Goal: Task Accomplishment & Management: Manage account settings

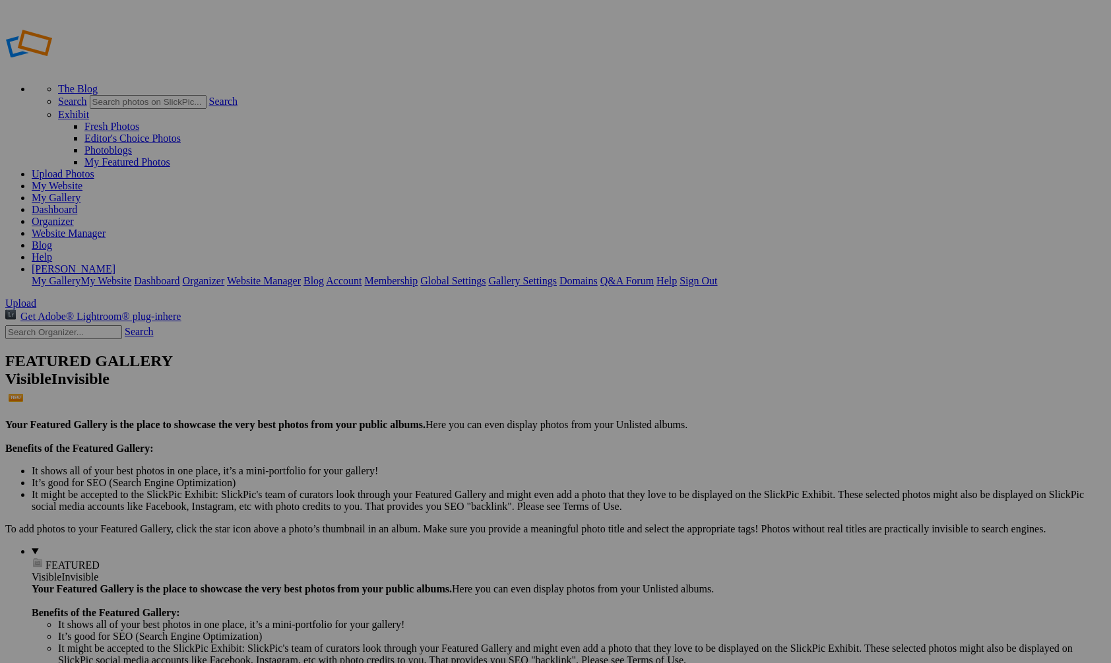
type input "Dyson"
click at [437, 398] on span "Create" at bounding box center [424, 403] width 28 height 11
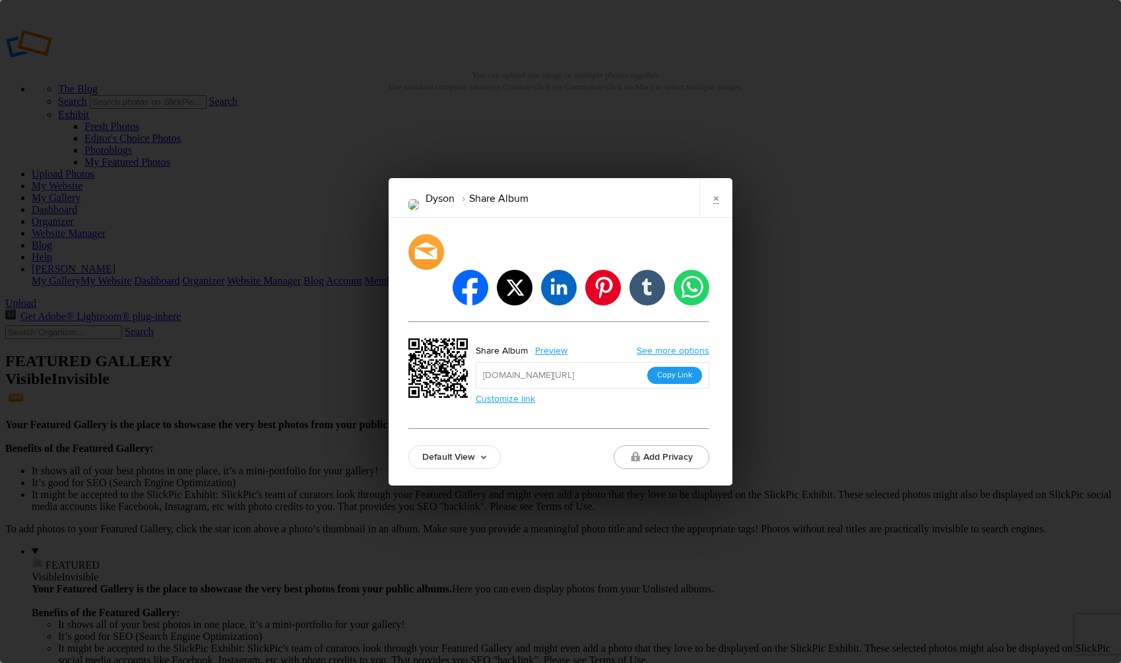
click at [679, 367] on button "Copy Link" at bounding box center [674, 375] width 55 height 17
click at [714, 218] on link "×" at bounding box center [715, 198] width 33 height 40
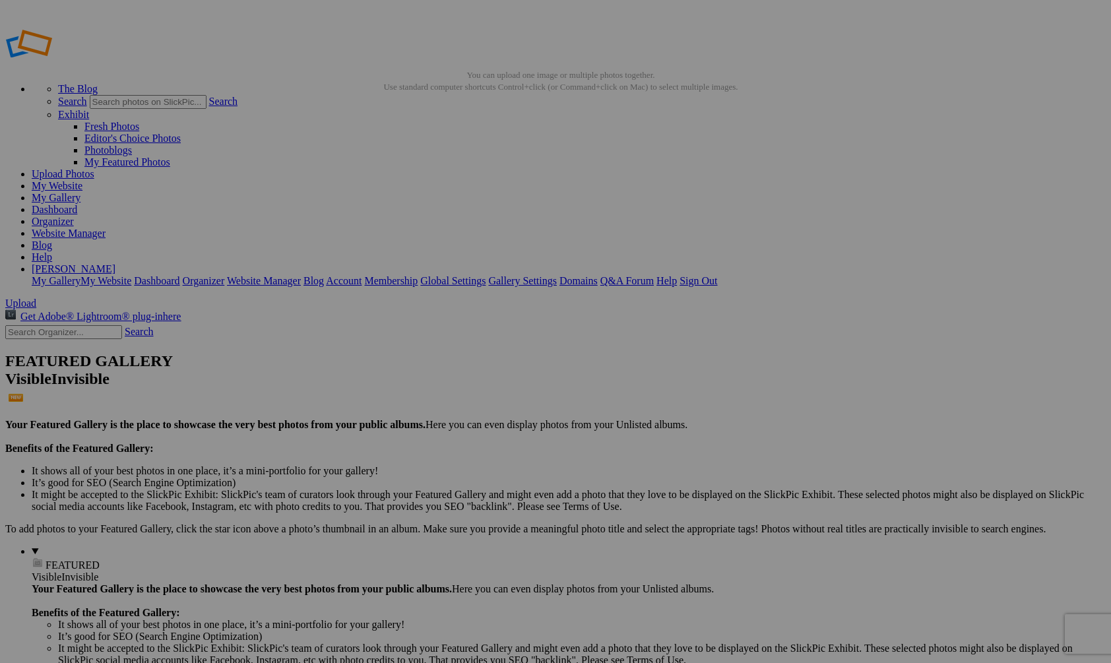
click at [74, 216] on link "Organizer" at bounding box center [53, 221] width 42 height 11
type input "[PERSON_NAME] and Family"
click at [437, 398] on span "Create" at bounding box center [424, 403] width 28 height 11
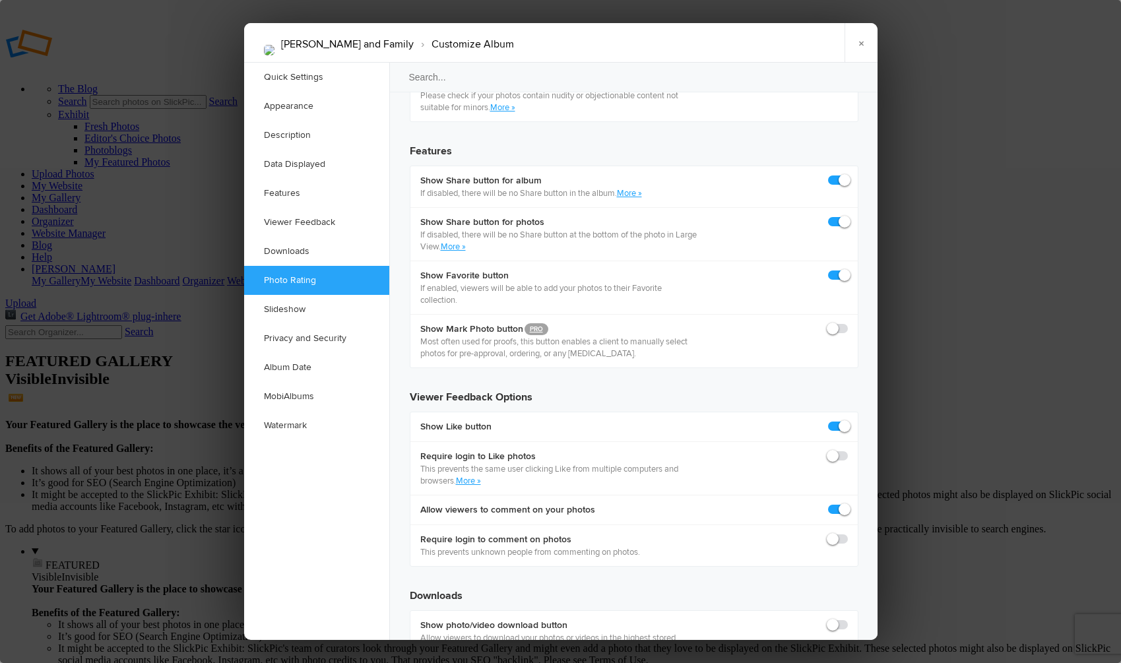
scroll to position [2112, 0]
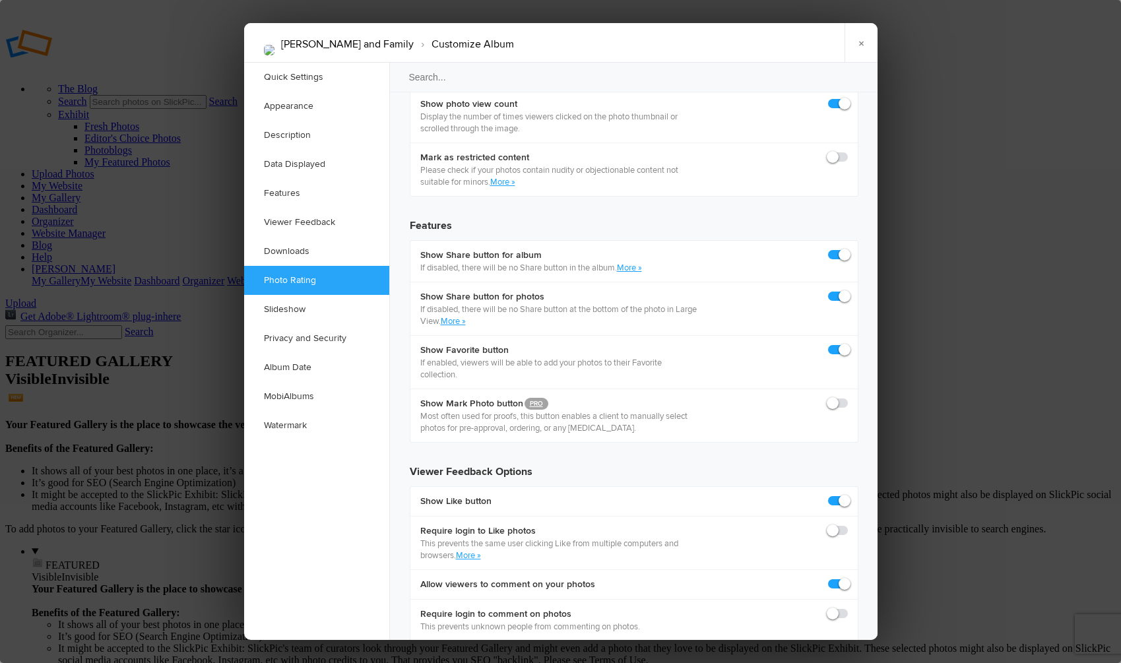
checkbox input "false"
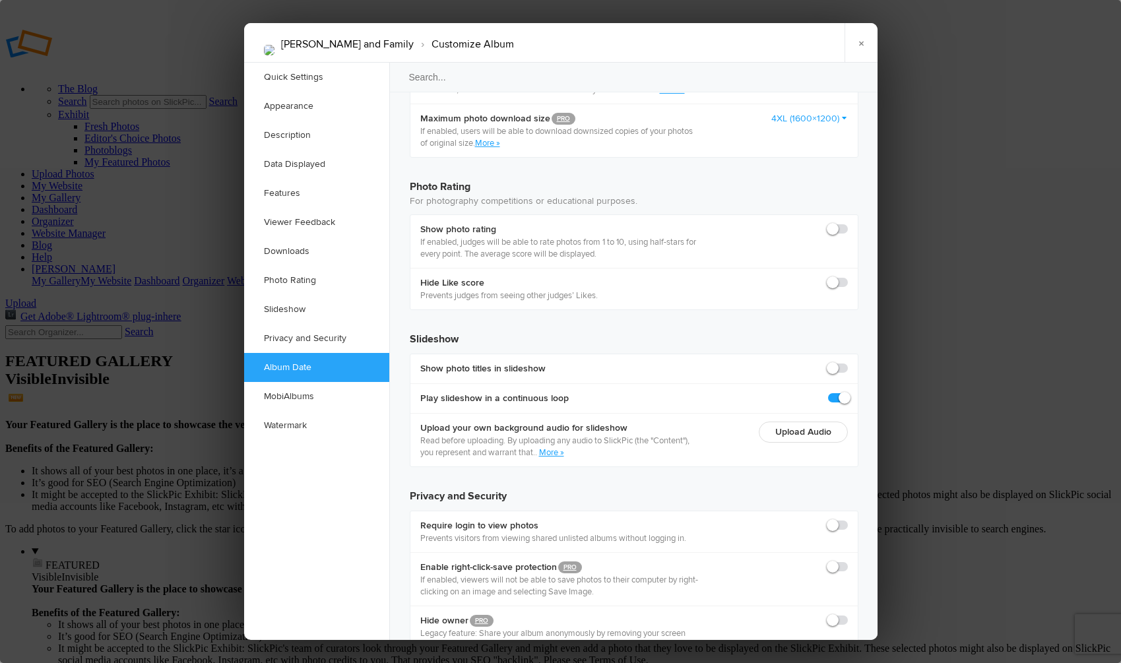
scroll to position [2803, 0]
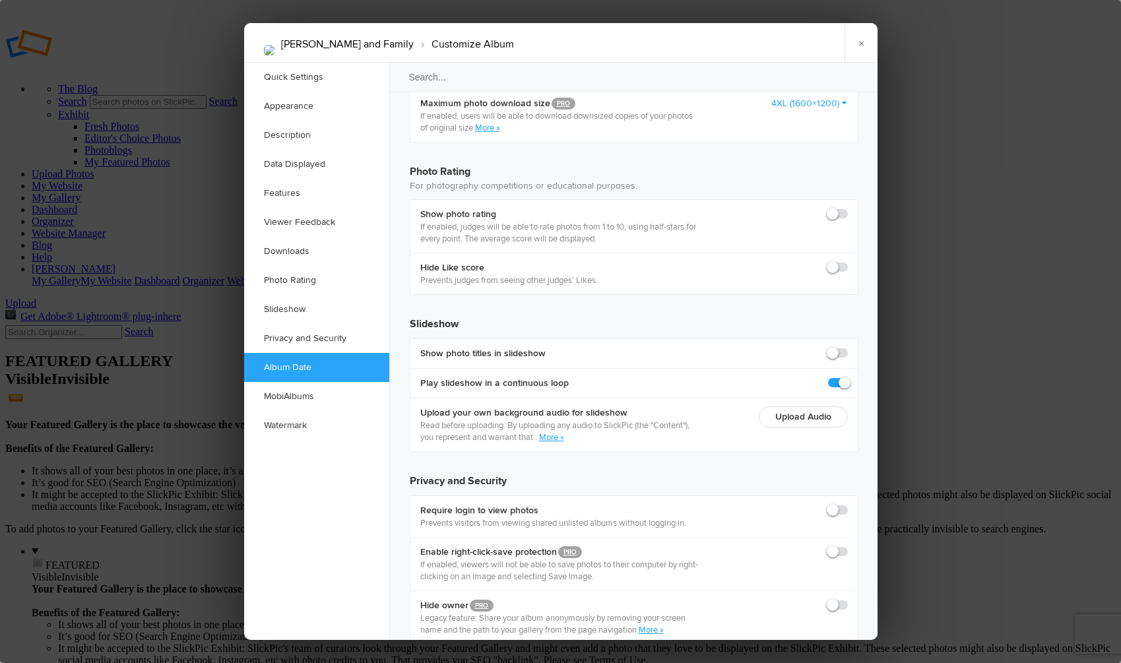
checkbox input "true"
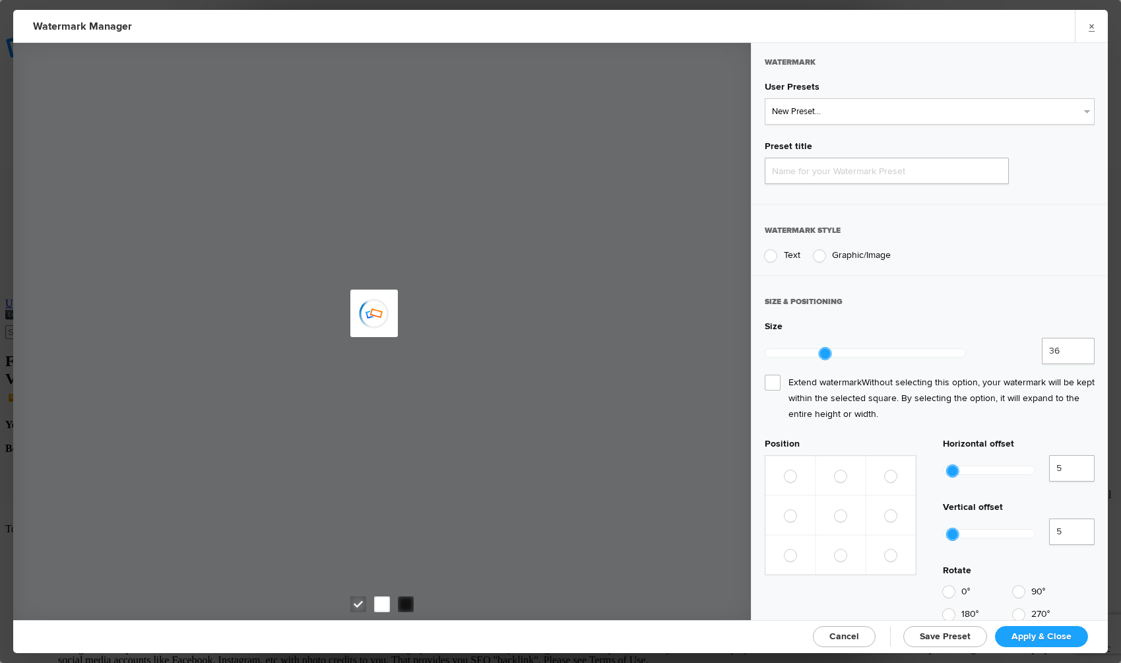
type input "Watermark-8/19/2025"
radio input "true"
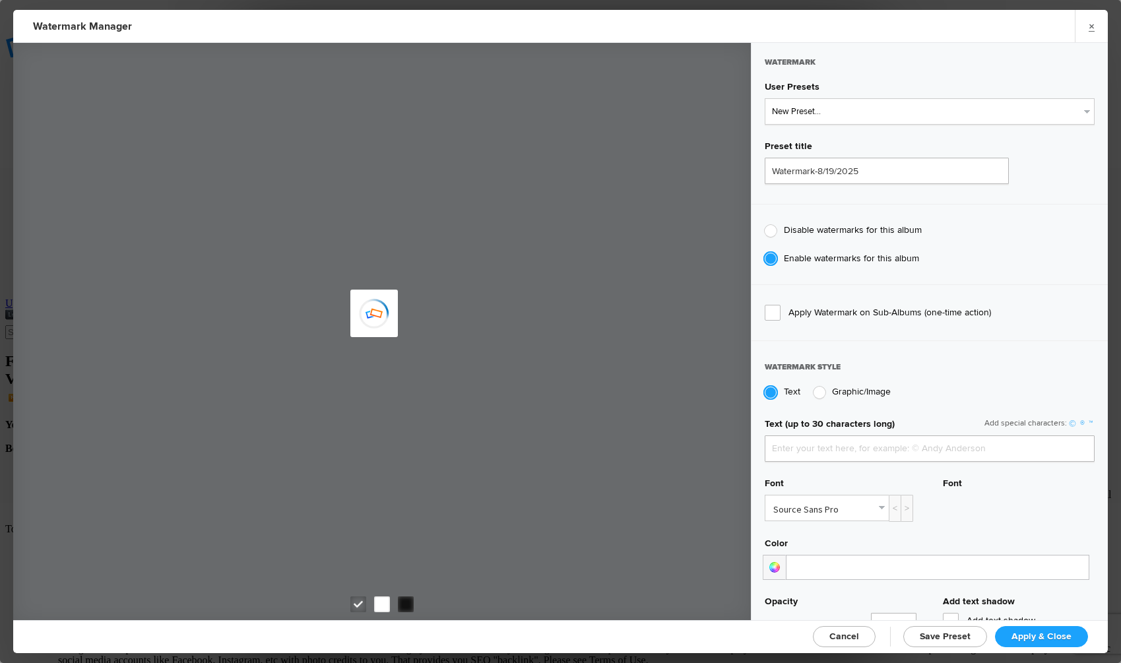
type input "[PERSON_NAME]"
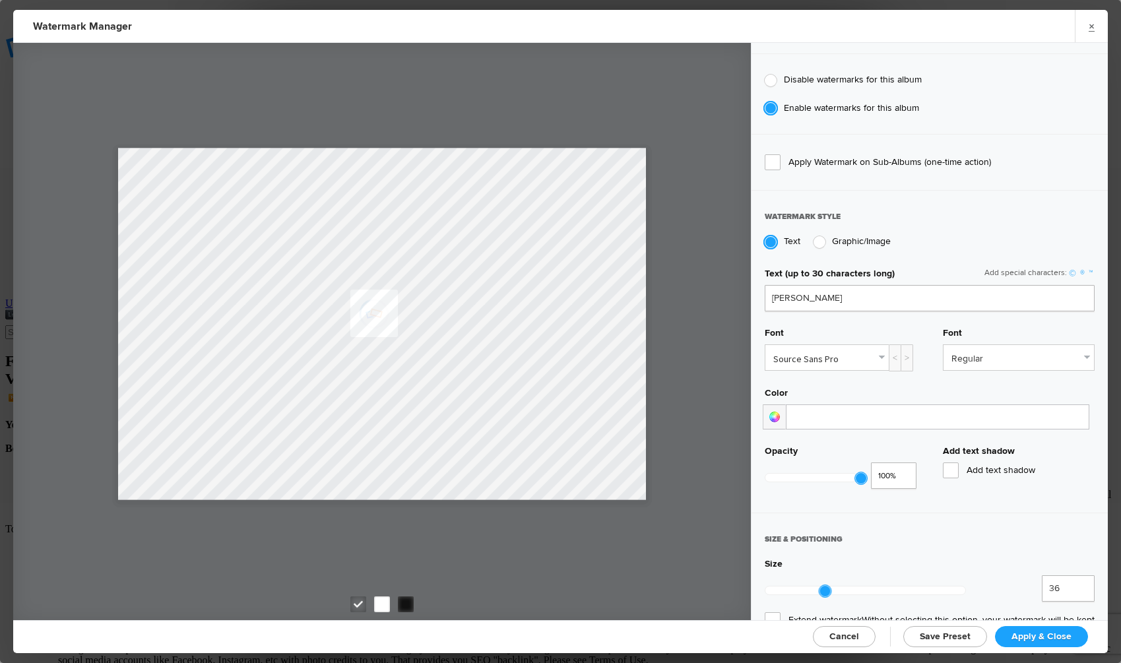
scroll to position [170, 0]
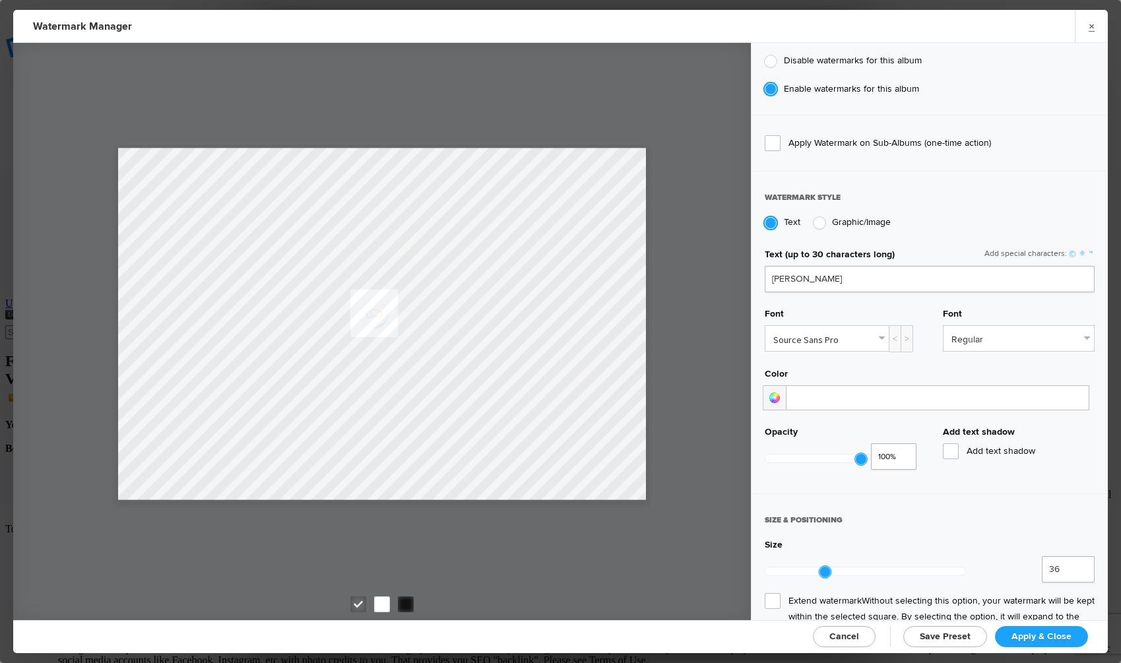
click at [830, 388] on input at bounding box center [937, 397] width 303 height 25
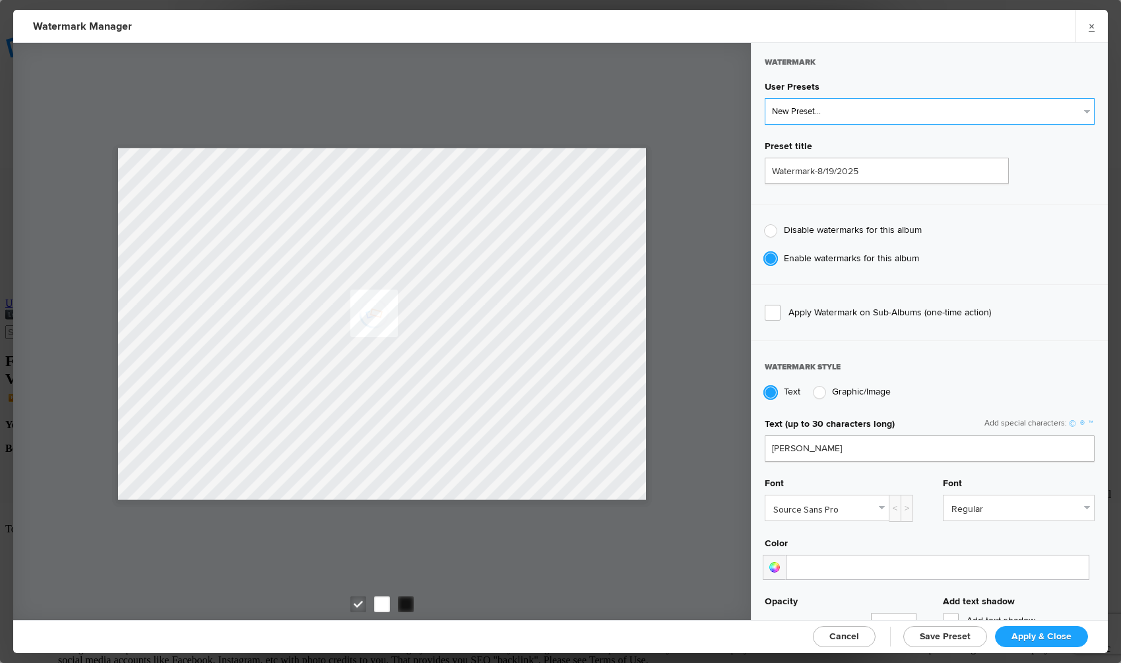
select select "1: Object"
type input "Watermark-1/4/2025"
type input "Sean Kennedy Photography"
type input "0.31"
type input "79"
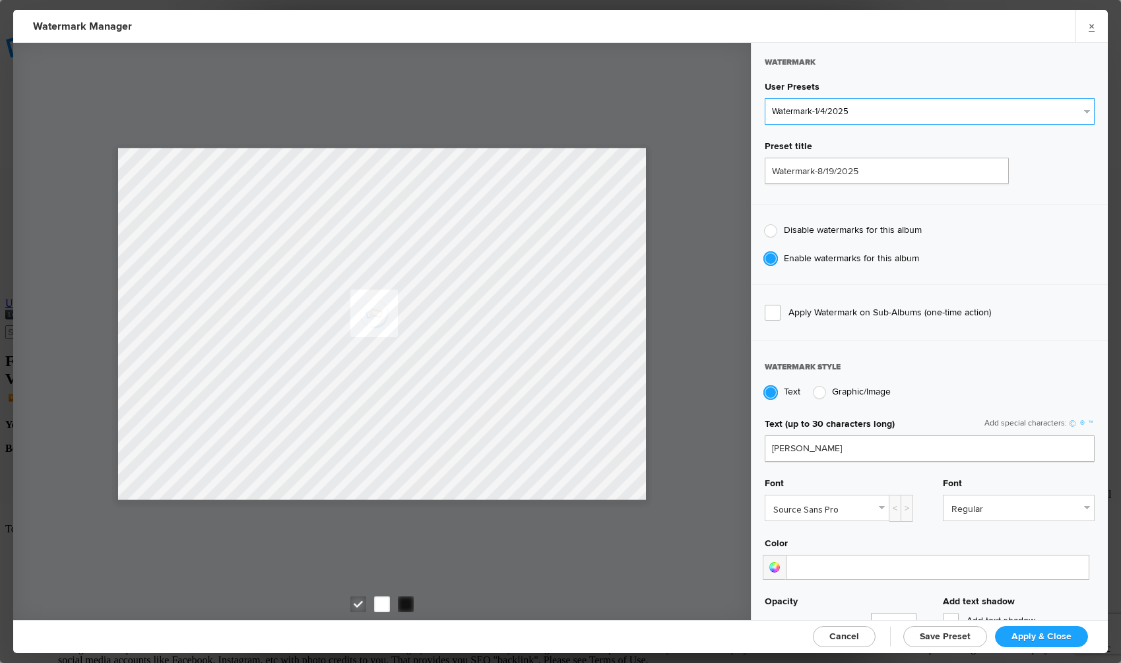
radio input "true"
type input "56"
radio input "false"
click at [380, 602] on div at bounding box center [382, 604] width 16 height 16
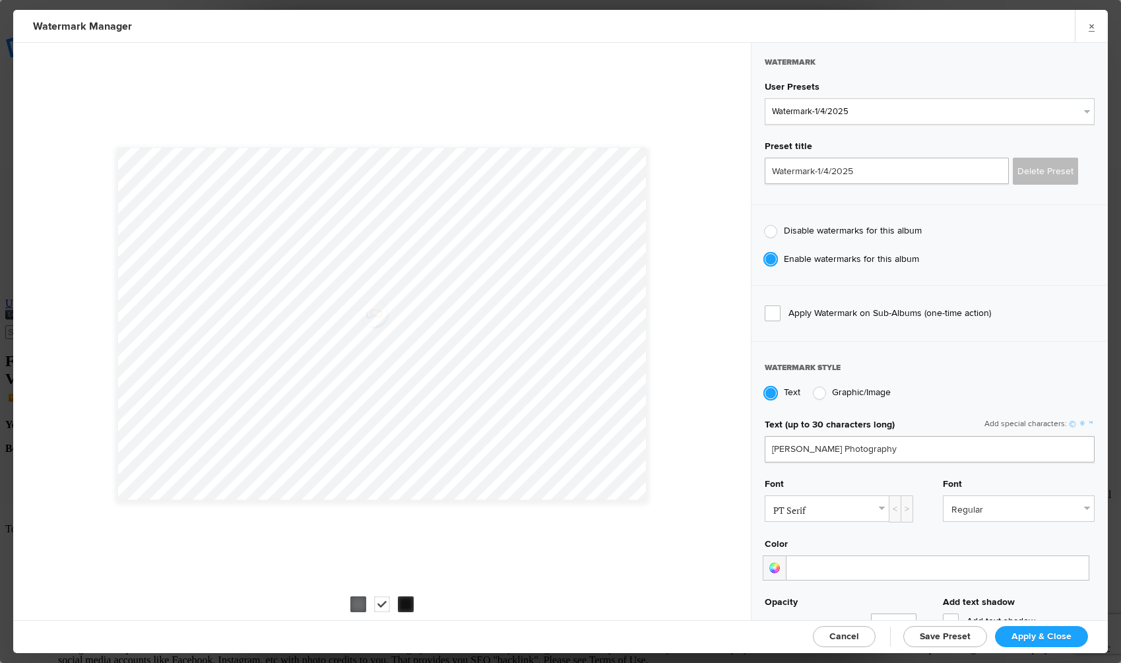
click at [406, 602] on div at bounding box center [406, 604] width 16 height 16
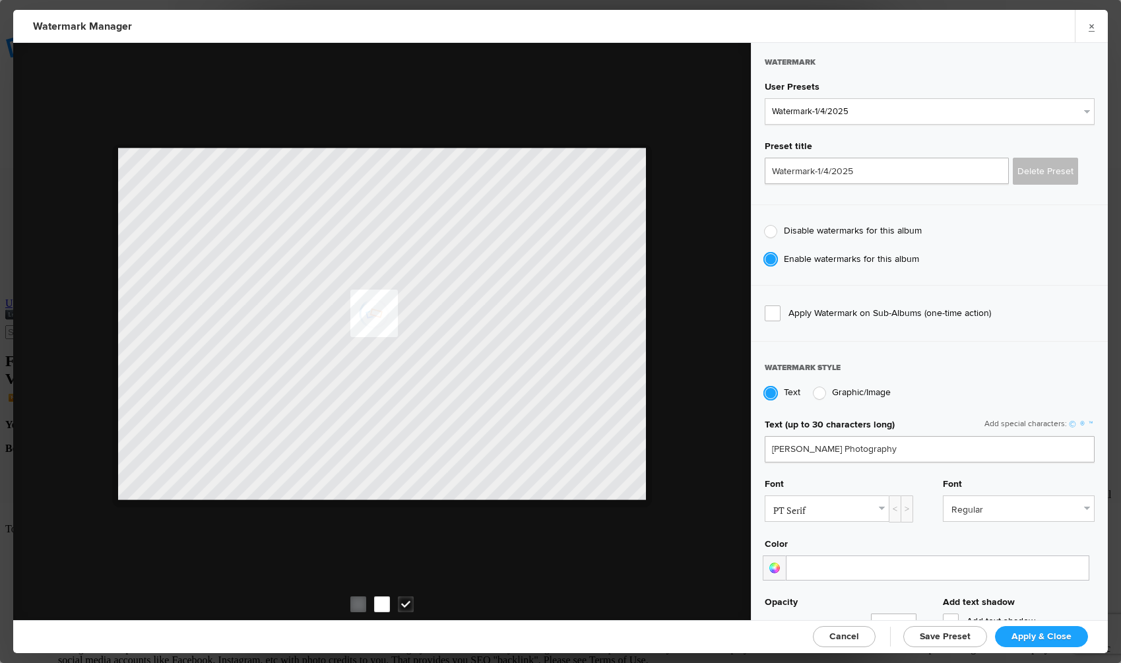
click at [387, 600] on div at bounding box center [382, 604] width 16 height 16
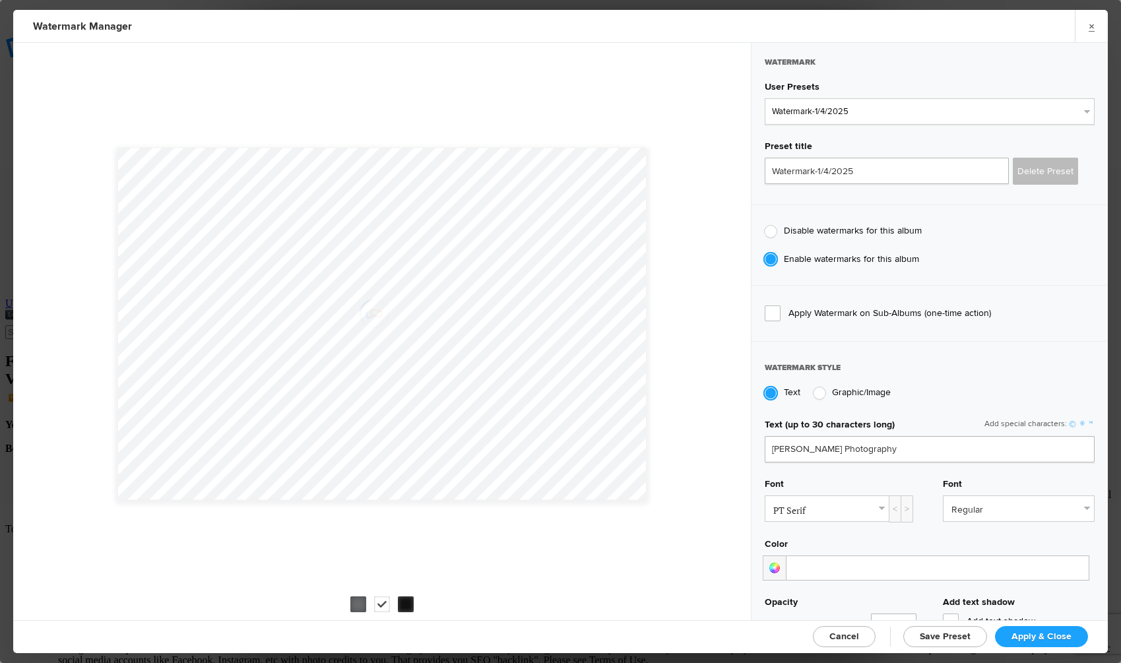
click at [360, 603] on div at bounding box center [358, 604] width 16 height 16
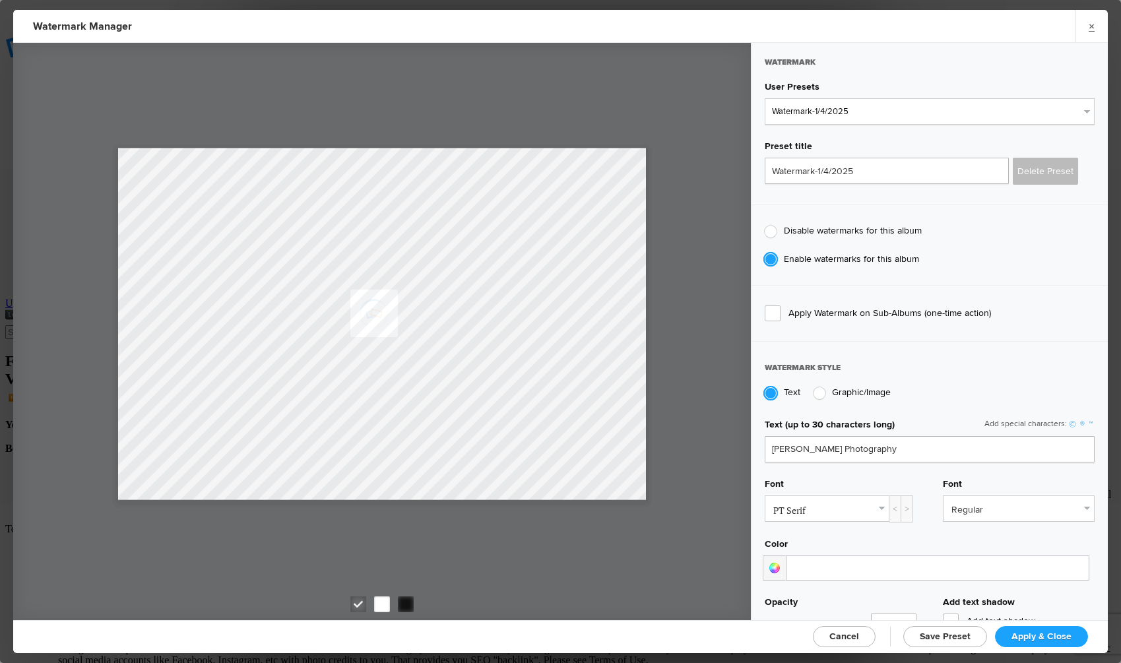
click at [375, 602] on div at bounding box center [382, 604] width 16 height 16
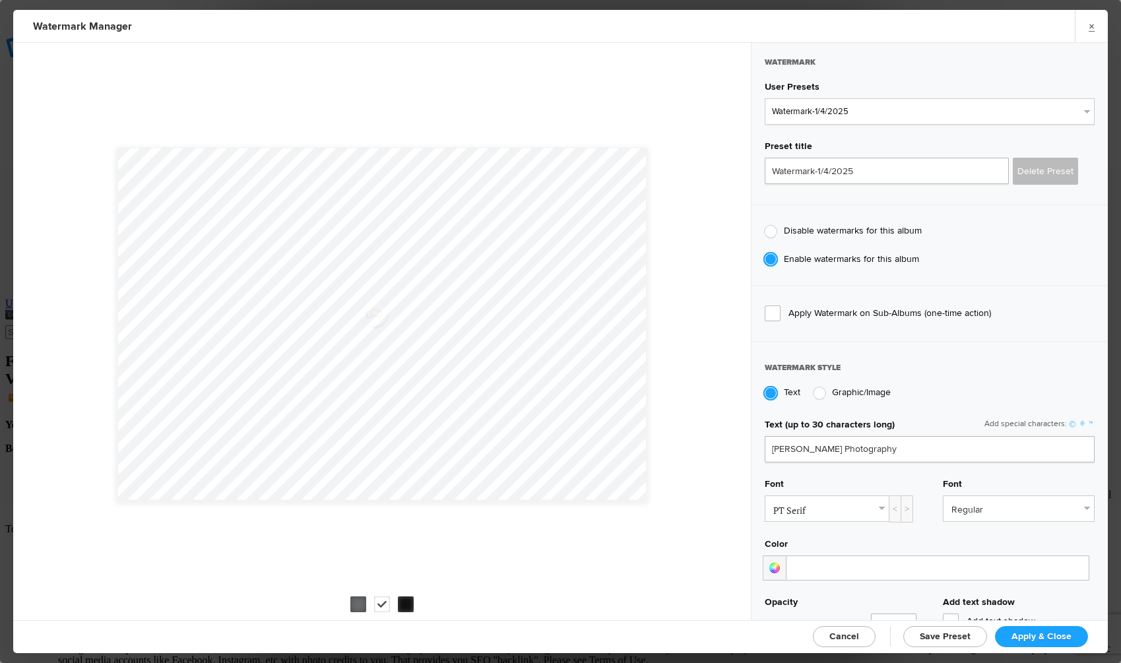
click at [416, 604] on div at bounding box center [381, 604] width 71 height 16
click at [406, 605] on div at bounding box center [406, 604] width 16 height 16
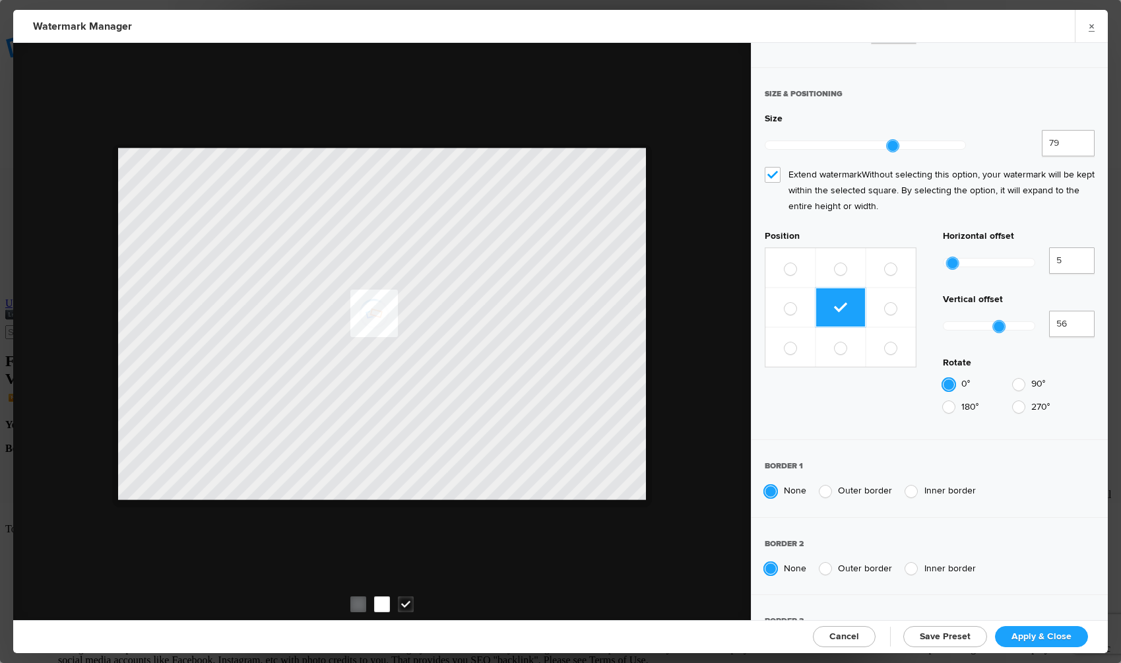
scroll to position [629, 0]
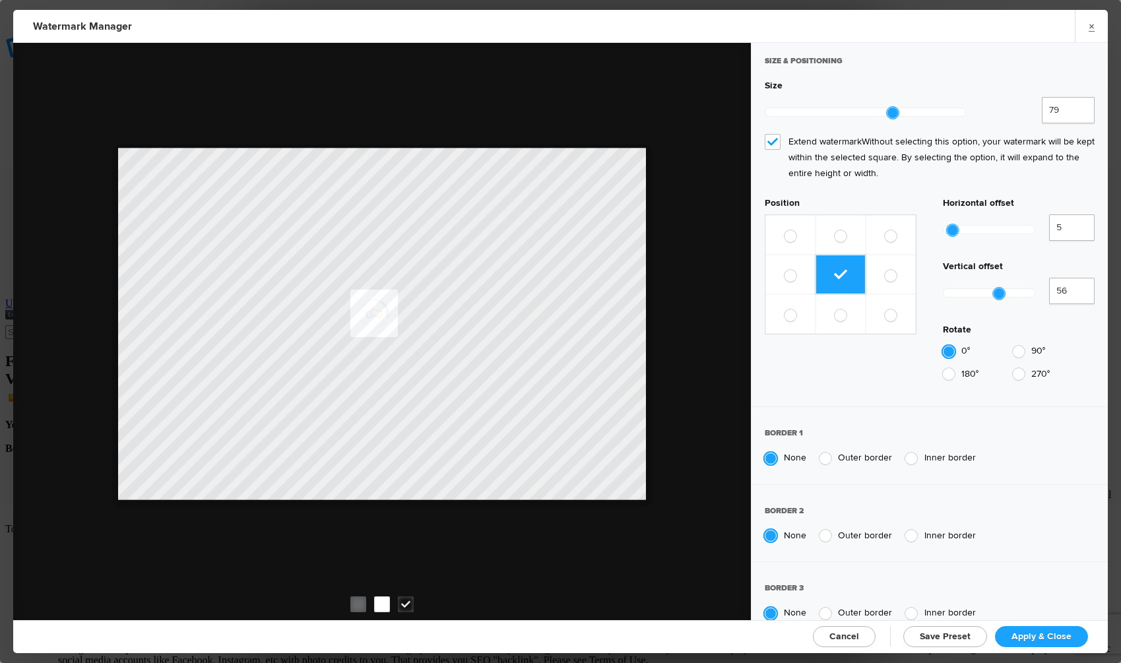
click at [1038, 635] on span "Apply & Close" at bounding box center [1041, 636] width 60 height 11
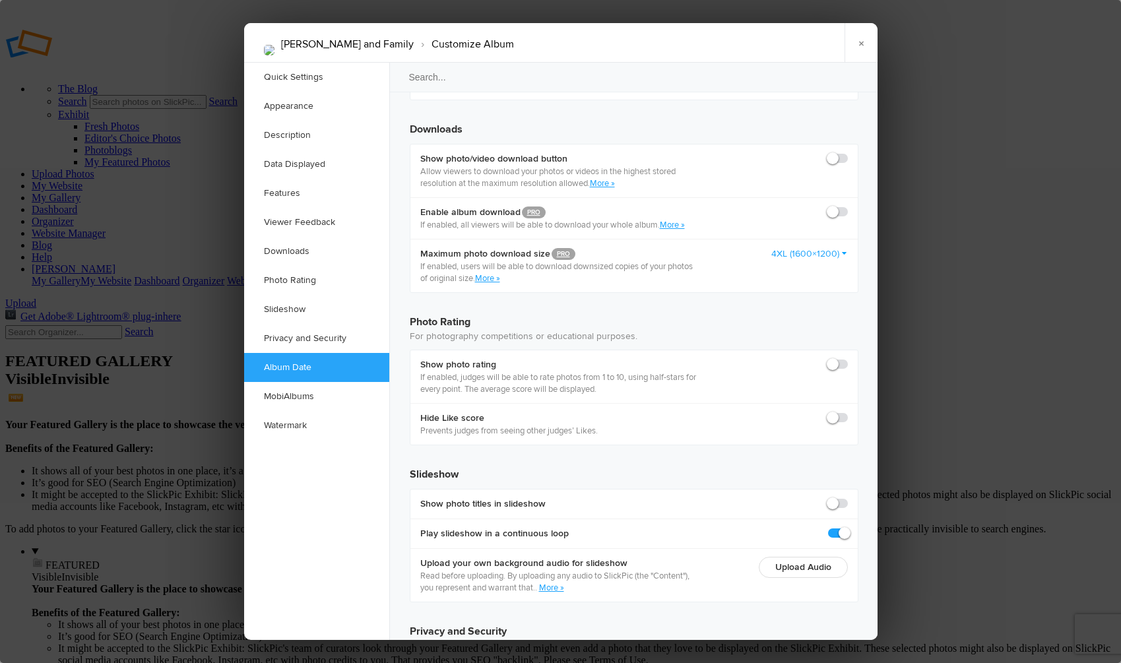
scroll to position [2803, 0]
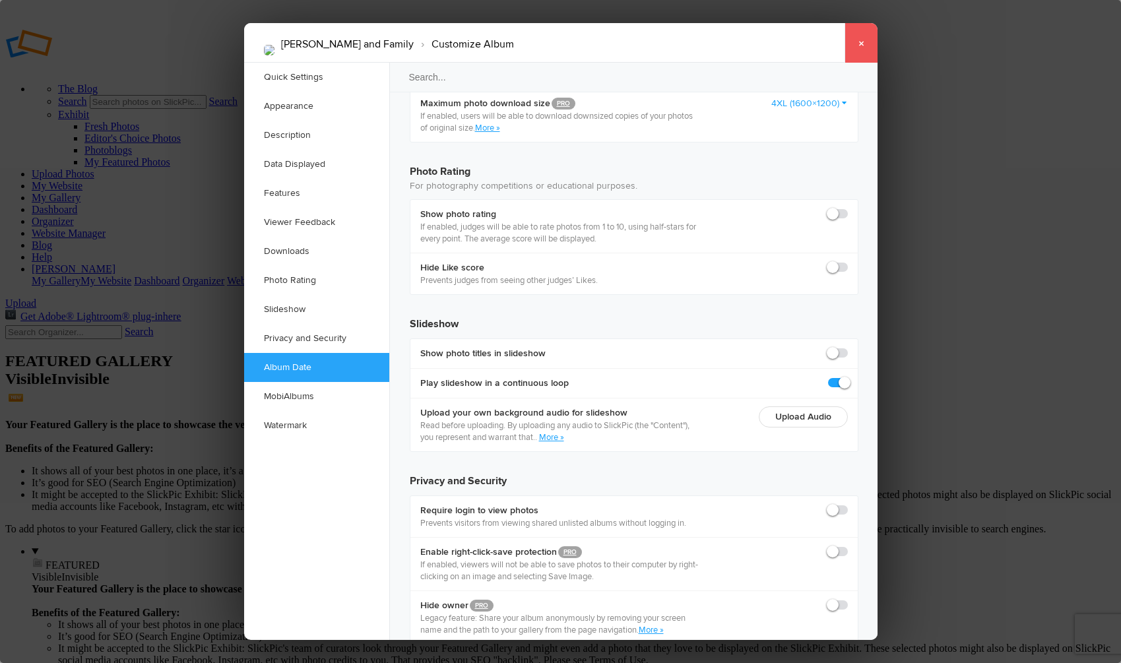
click at [858, 42] on link "×" at bounding box center [860, 43] width 33 height 40
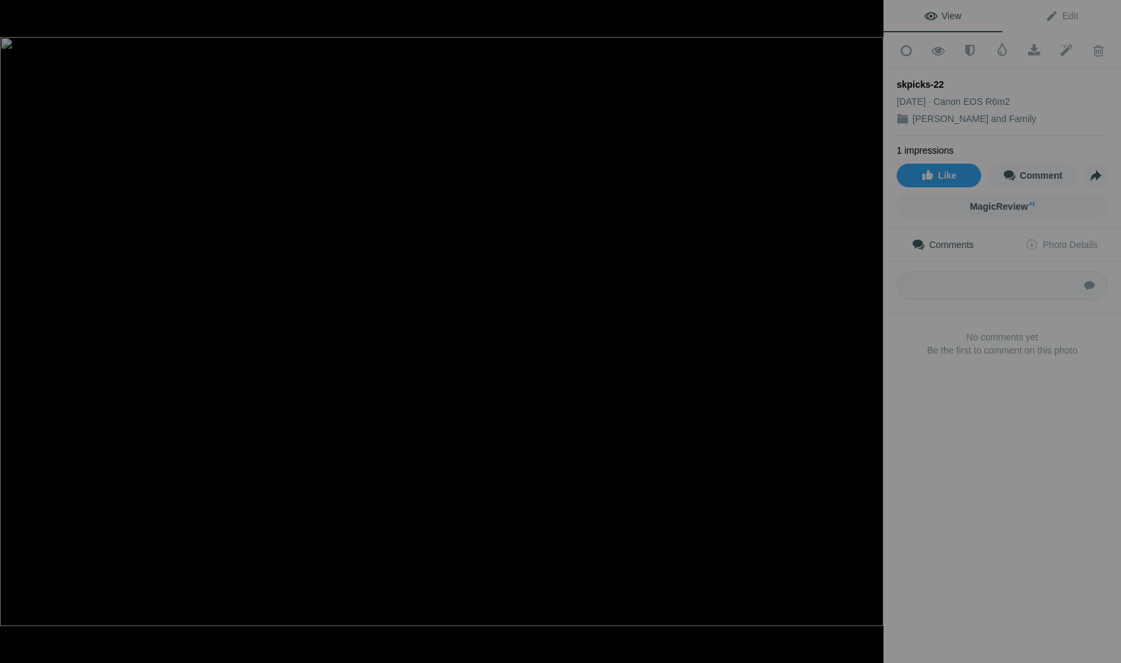
click at [16, 11] on div at bounding box center [20, 13] width 48 height 26
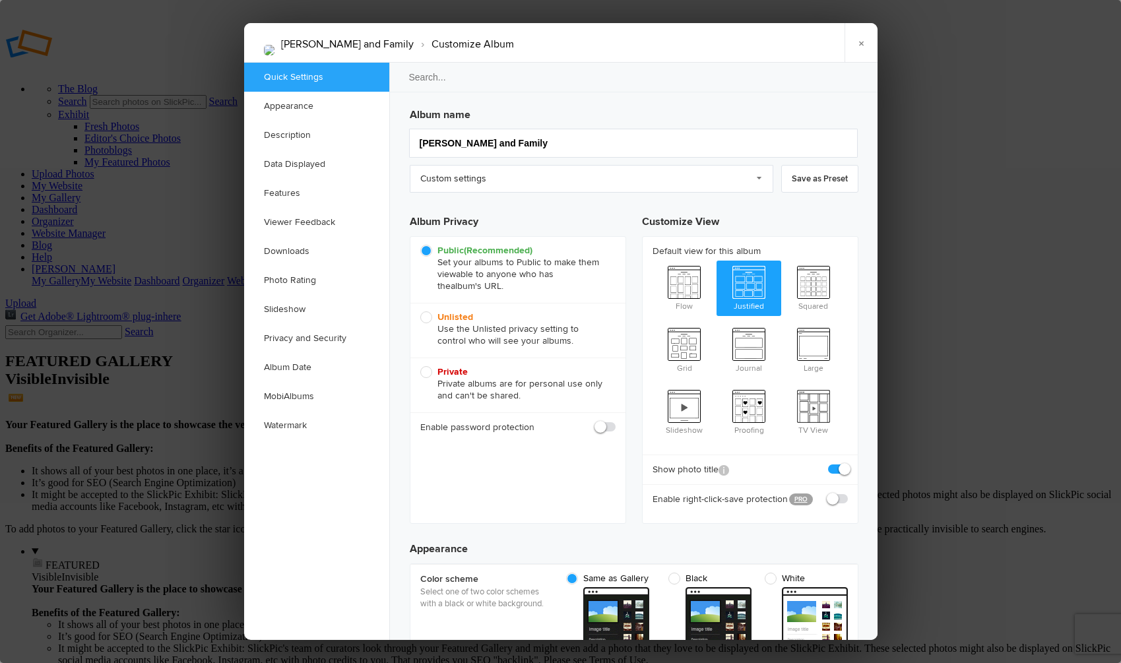
checkbox input "true"
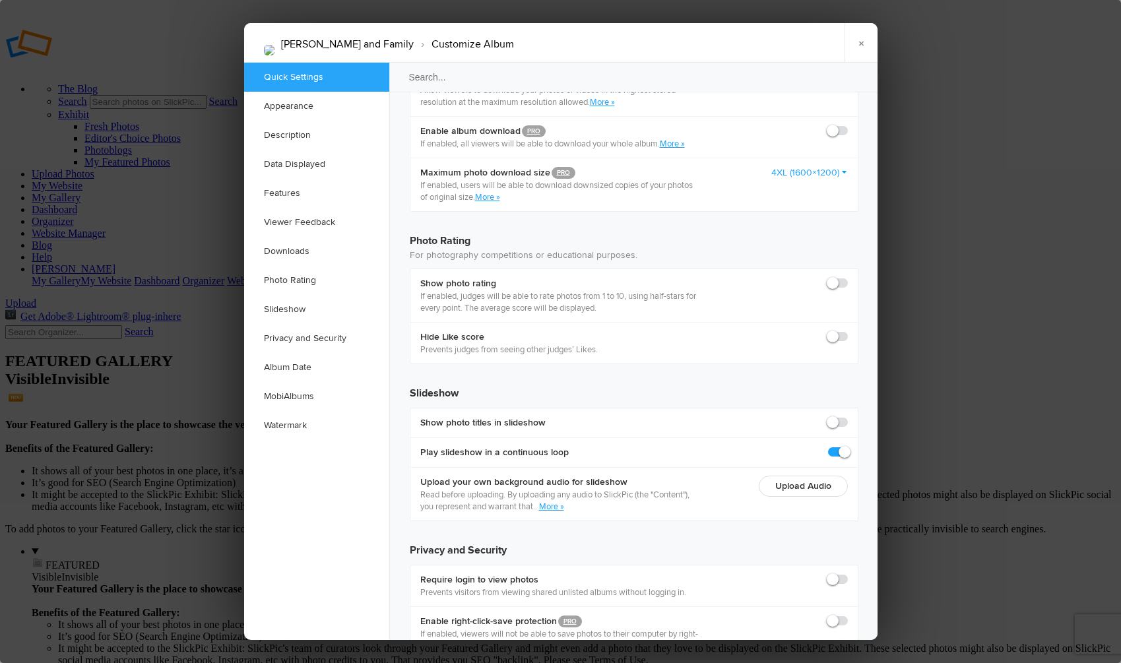
scroll to position [2803, 0]
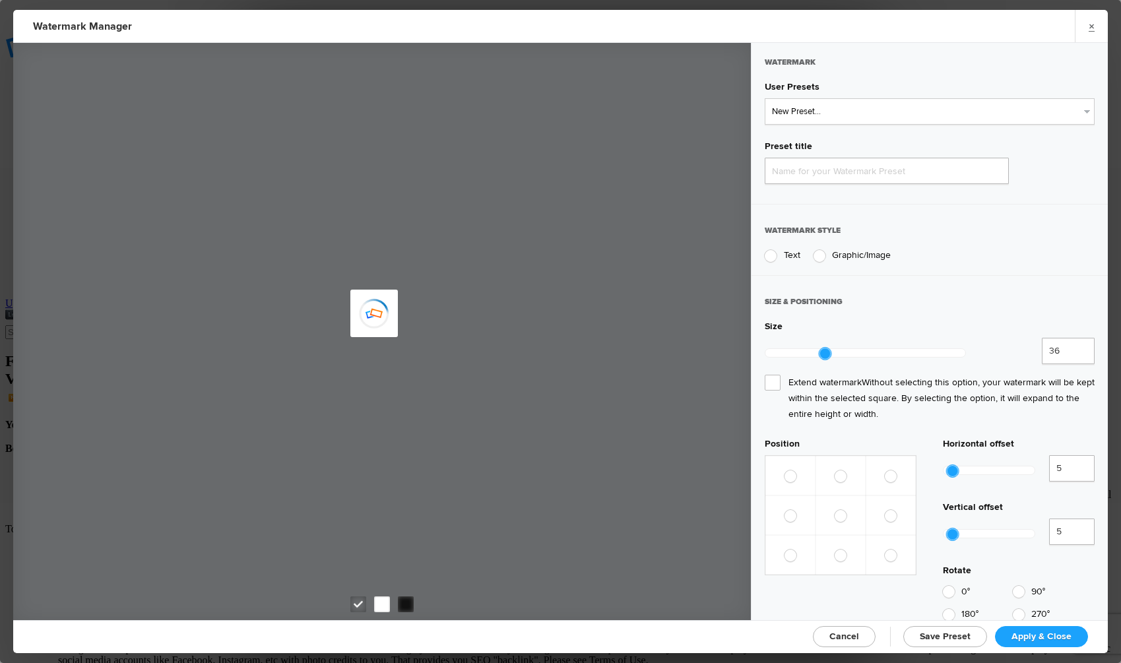
type input "Watermark-8/19/2025"
radio input "true"
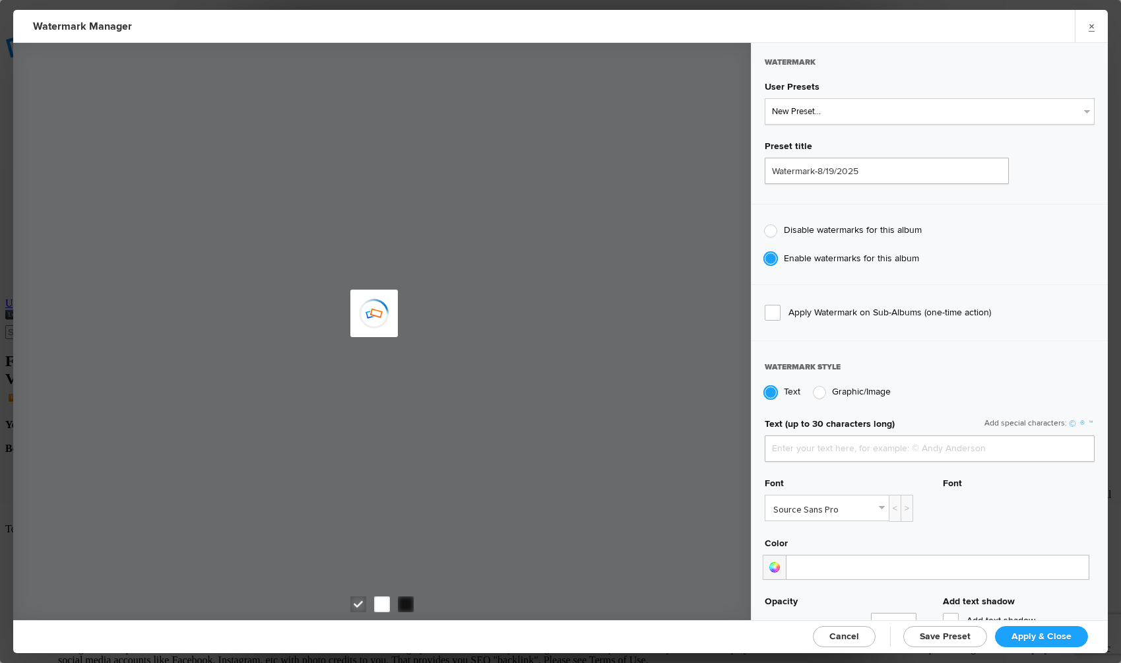
type input "Sean Kennedy"
type input "Watermark-1/4/2025"
type input "Sean Kennedy Photography"
type input "0.31"
type input "79"
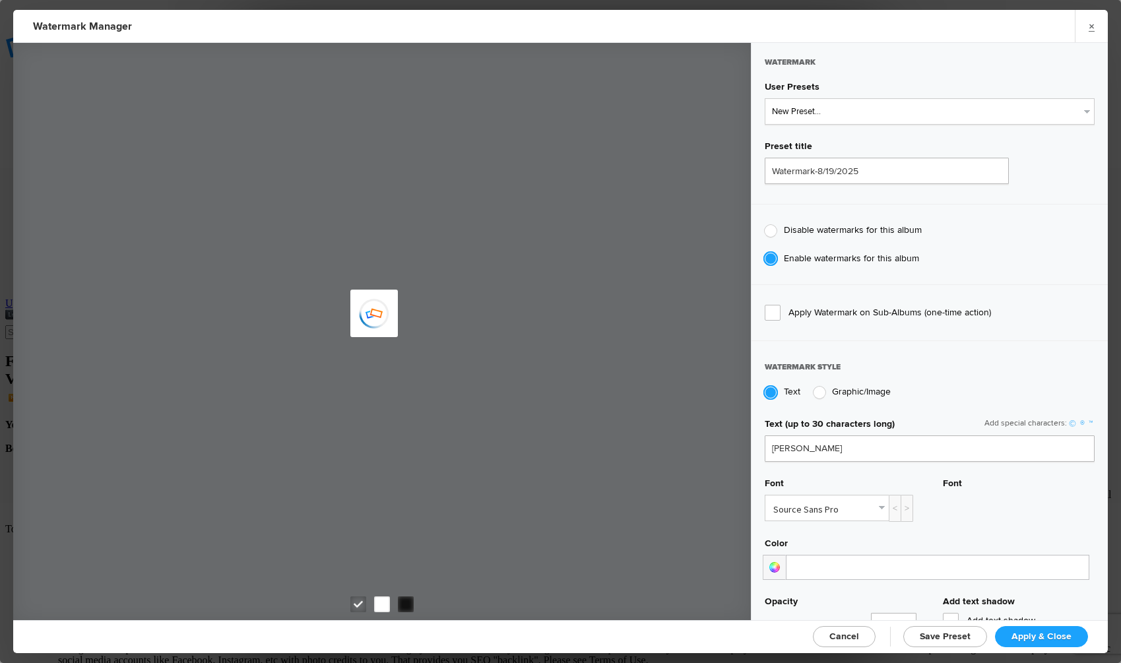
radio input "true"
type input "56"
radio input "false"
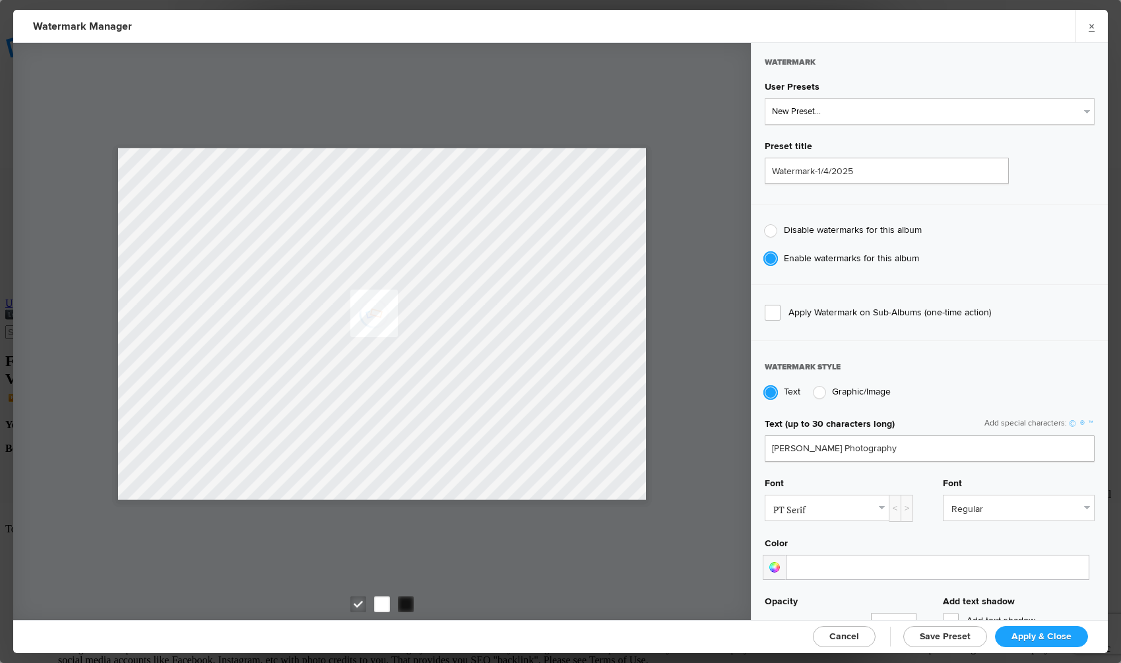
click at [776, 564] on div at bounding box center [774, 567] width 23 height 25
click at [834, 591] on div at bounding box center [840, 624] width 150 height 86
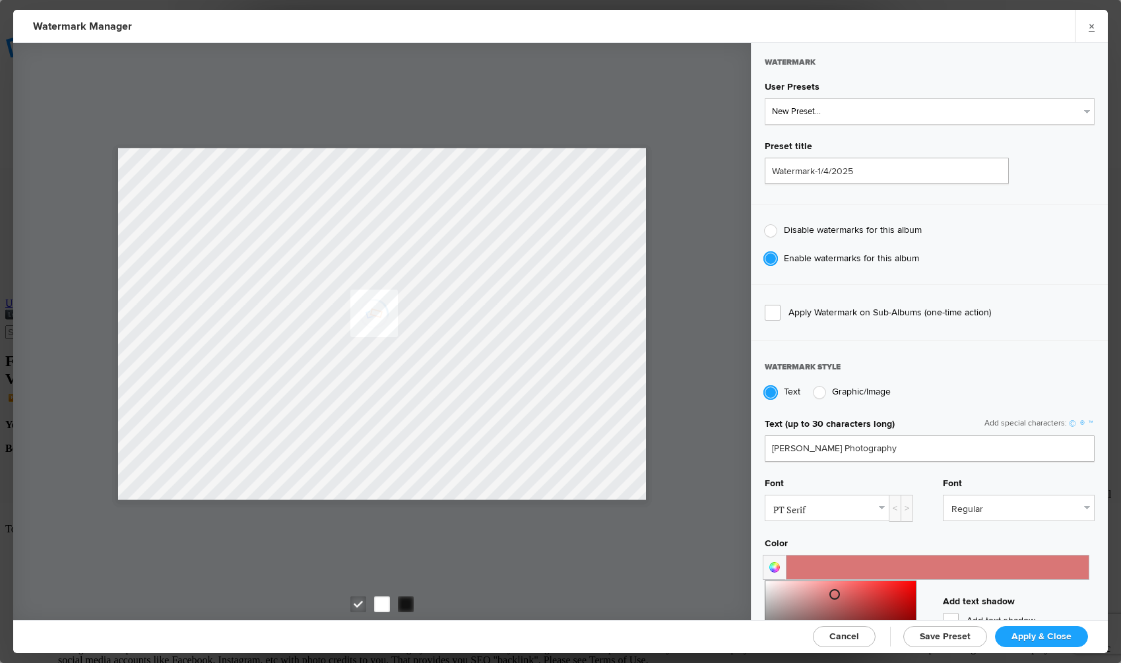
click at [853, 590] on div at bounding box center [840, 624] width 150 height 86
click at [893, 594] on div at bounding box center [840, 624] width 150 height 86
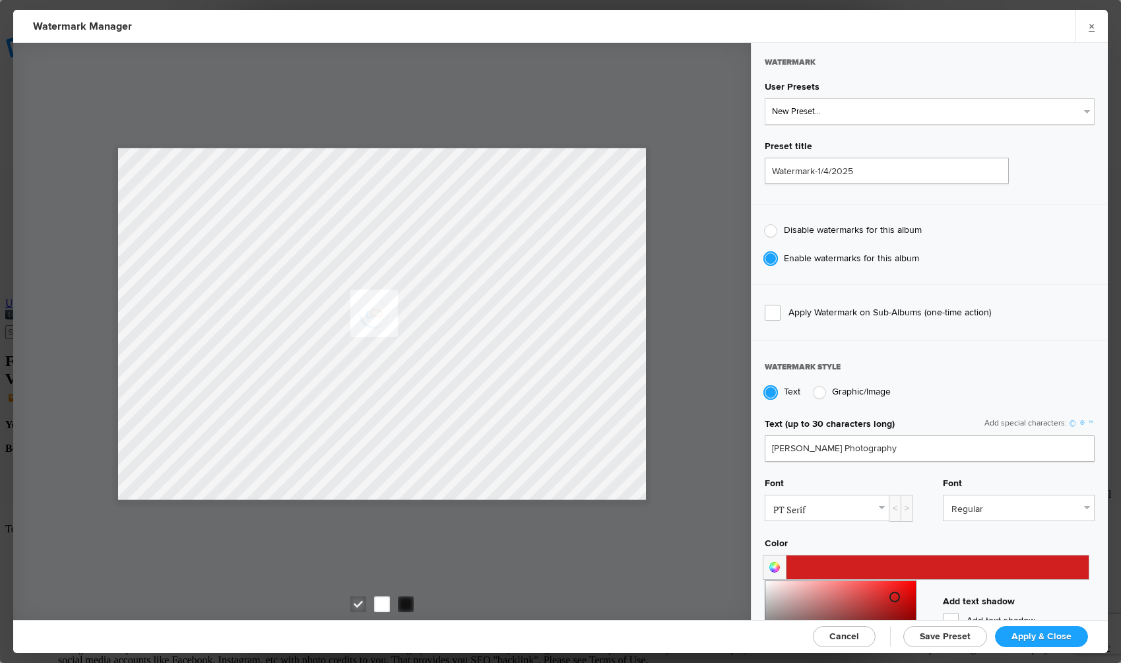
click at [908, 610] on div at bounding box center [840, 624] width 150 height 86
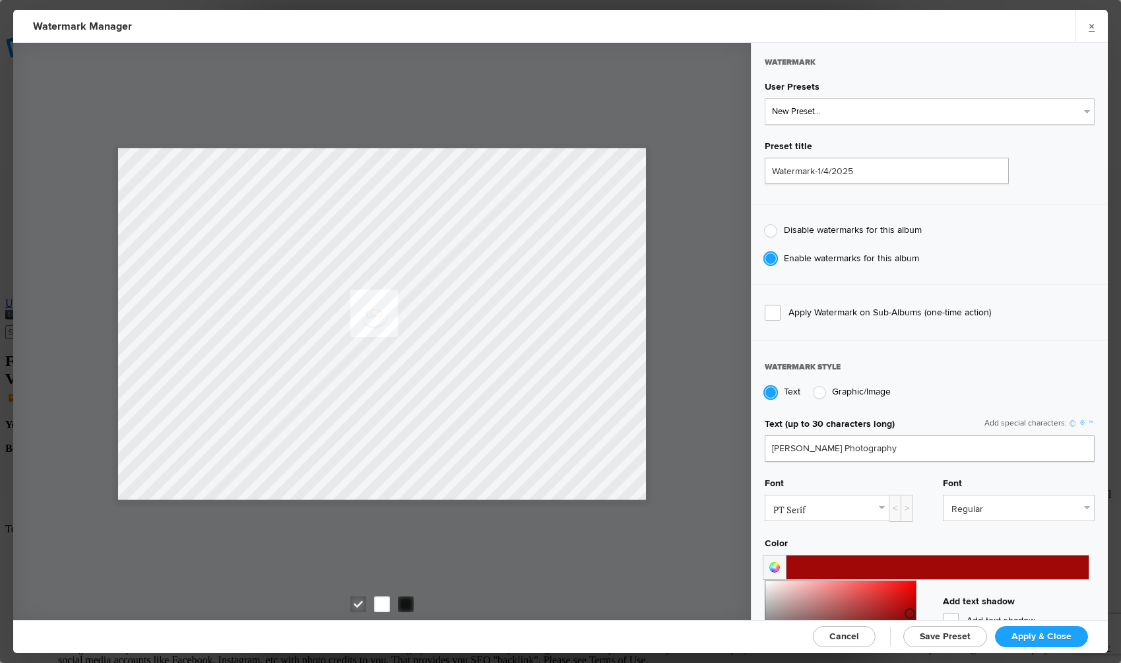
type input "#a21313"
click at [898, 610] on div at bounding box center [840, 624] width 150 height 86
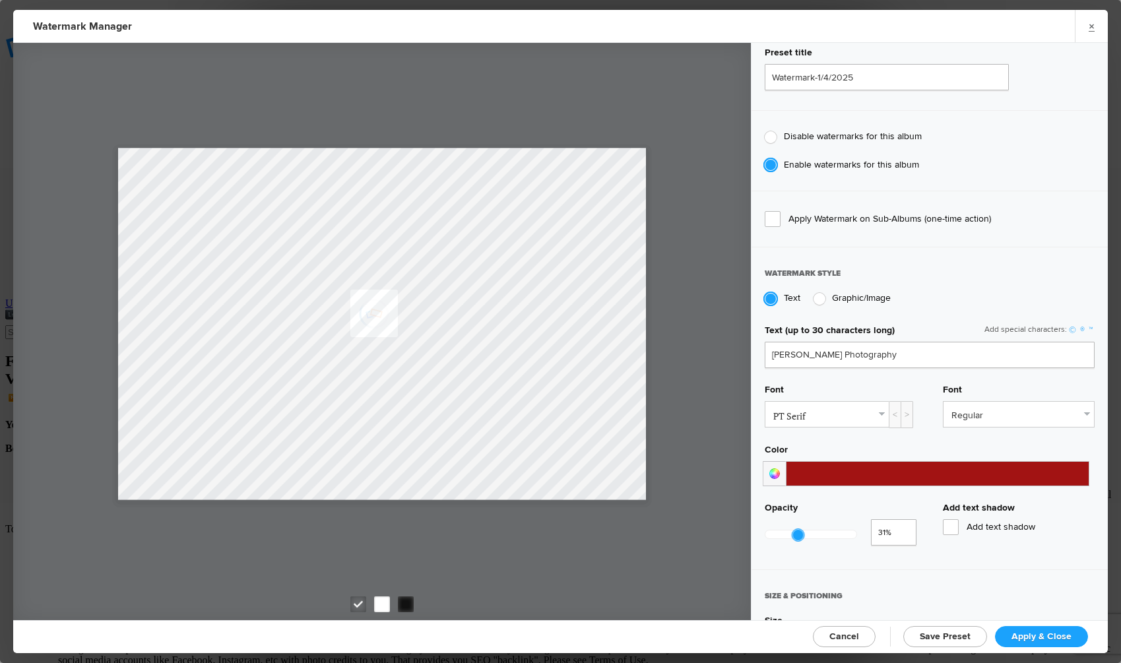
scroll to position [0, 0]
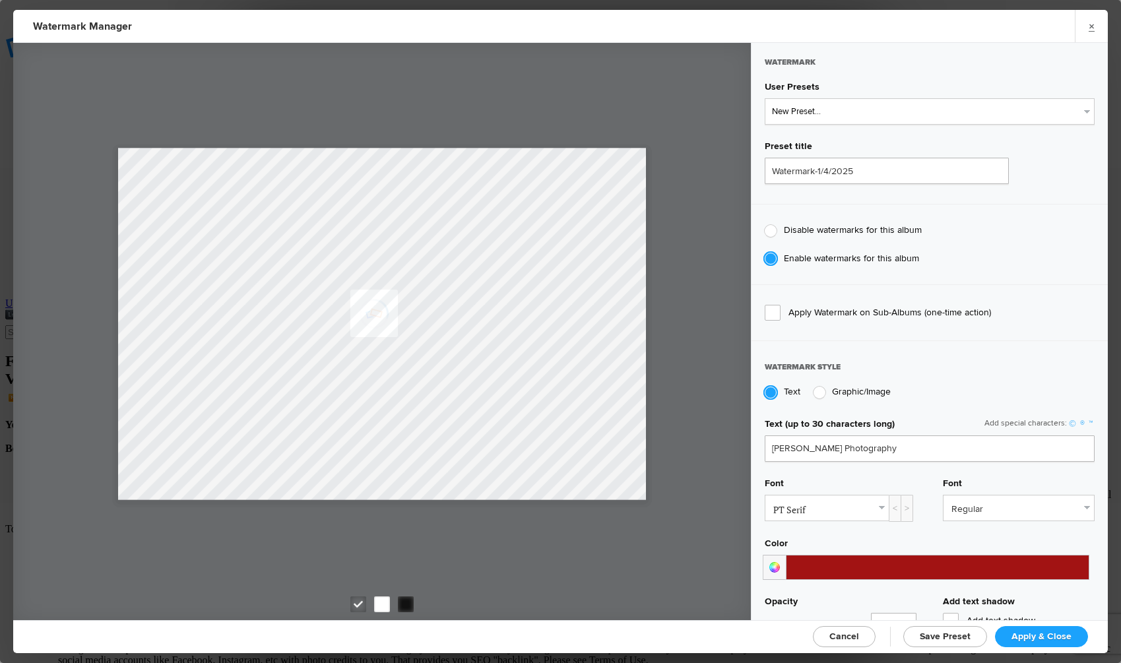
click at [877, 505] on link "PT Serif" at bounding box center [826, 507] width 123 height 25
click at [827, 538] on link "Abril Fatface" at bounding box center [830, 538] width 129 height 21
click at [1045, 632] on span "Apply & Close" at bounding box center [1041, 636] width 60 height 11
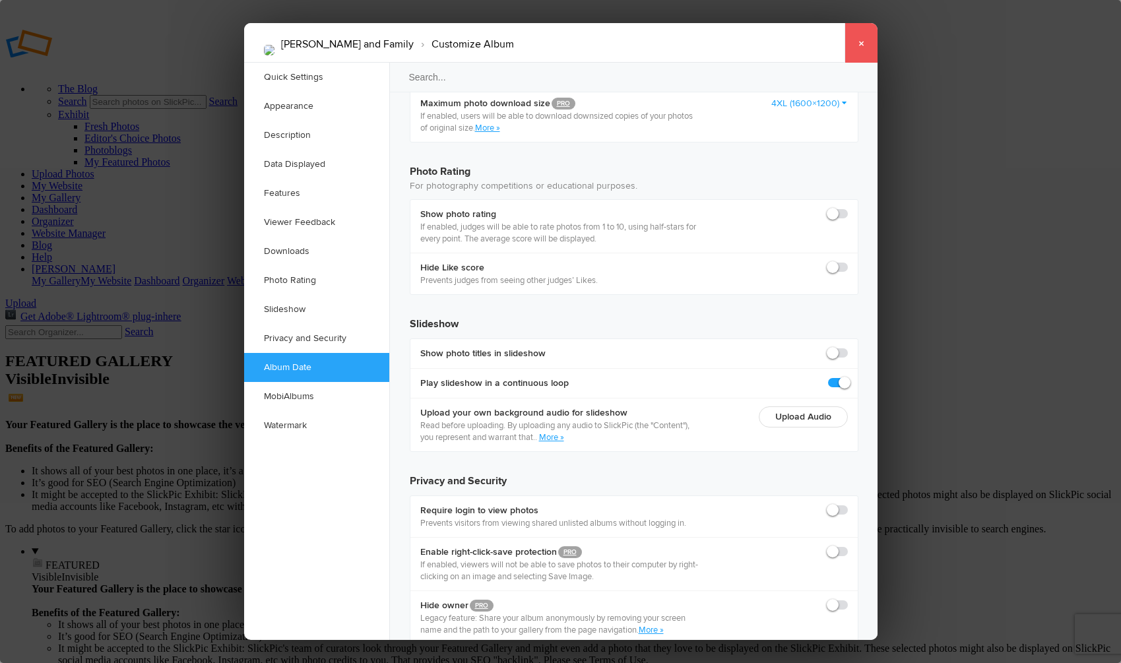
click at [862, 41] on link "×" at bounding box center [860, 43] width 33 height 40
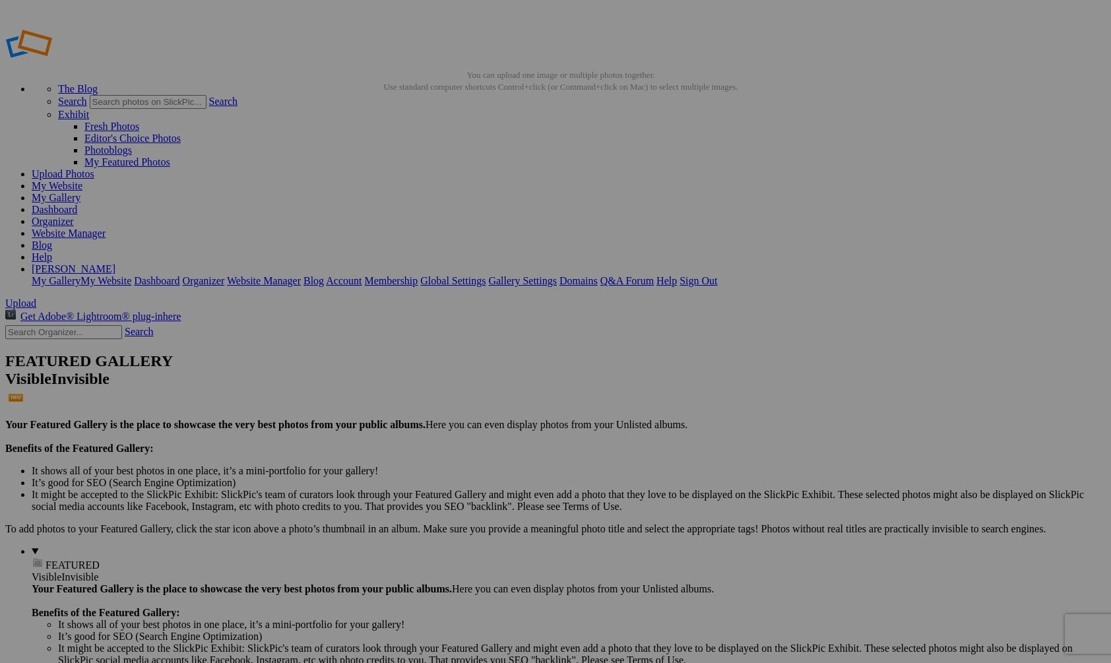
click at [382, 182] on img at bounding box center [367, 197] width 99 height 66
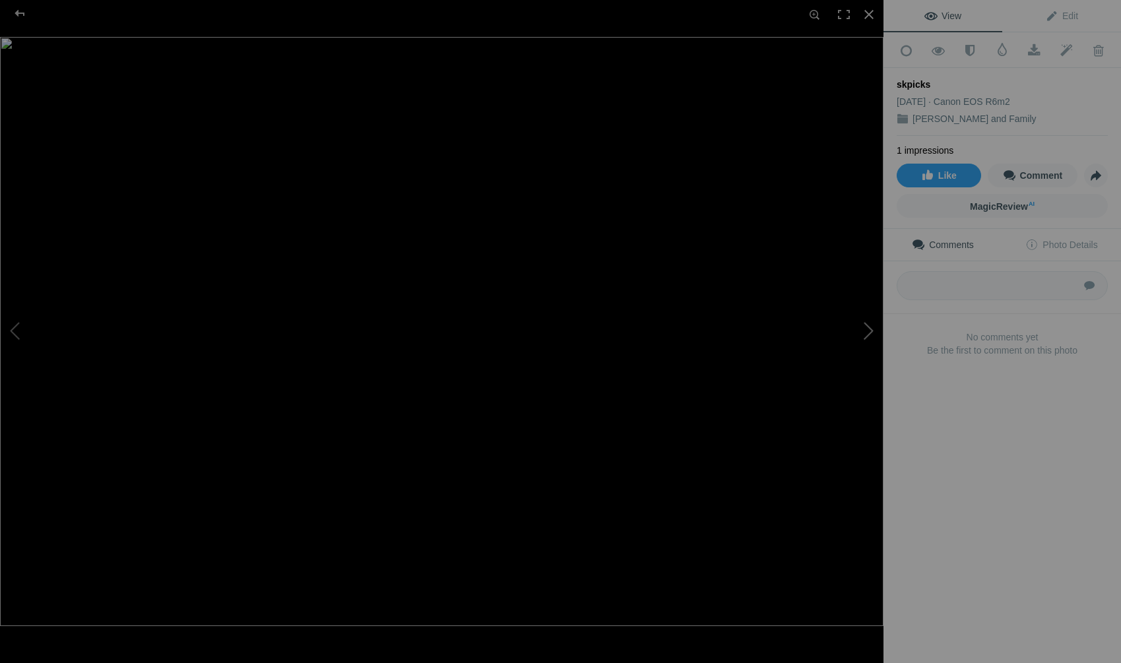
click at [867, 324] on button at bounding box center [833, 331] width 99 height 239
click at [867, 323] on button at bounding box center [833, 331] width 99 height 239
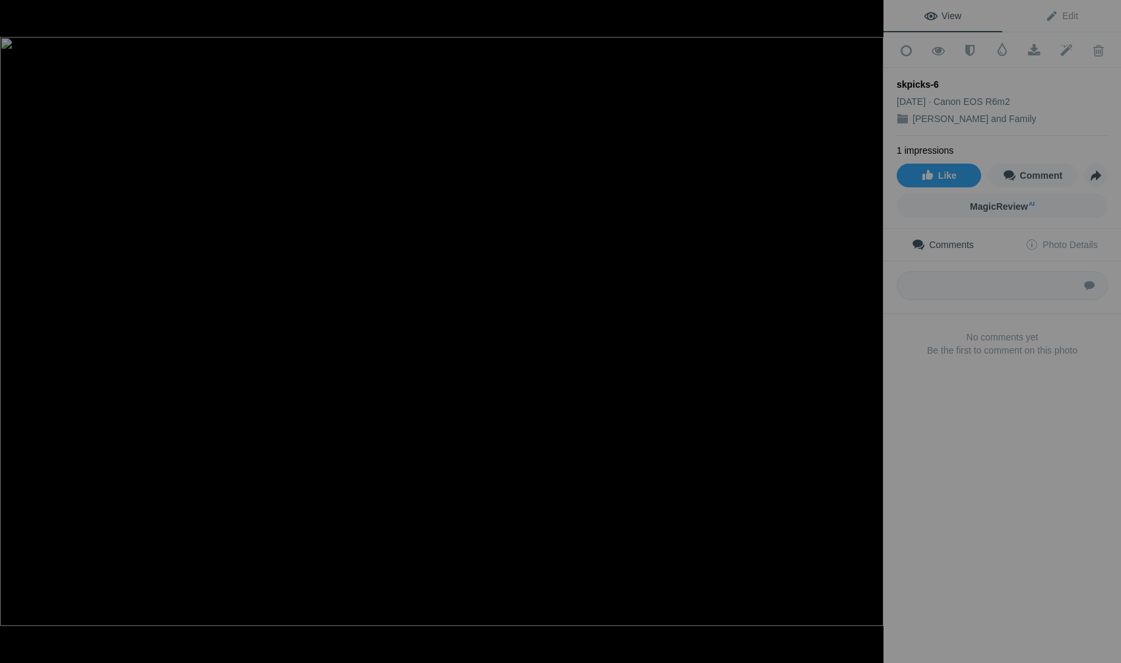
click at [867, 323] on button at bounding box center [833, 331] width 99 height 239
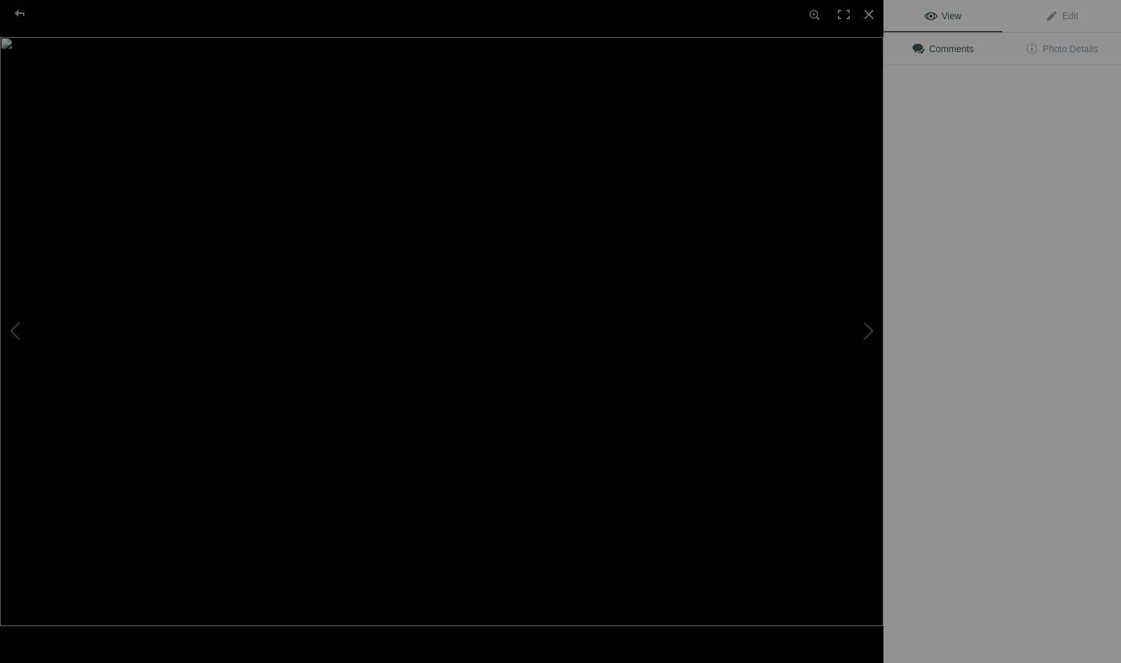
click at [372, 190] on img at bounding box center [441, 331] width 883 height 589
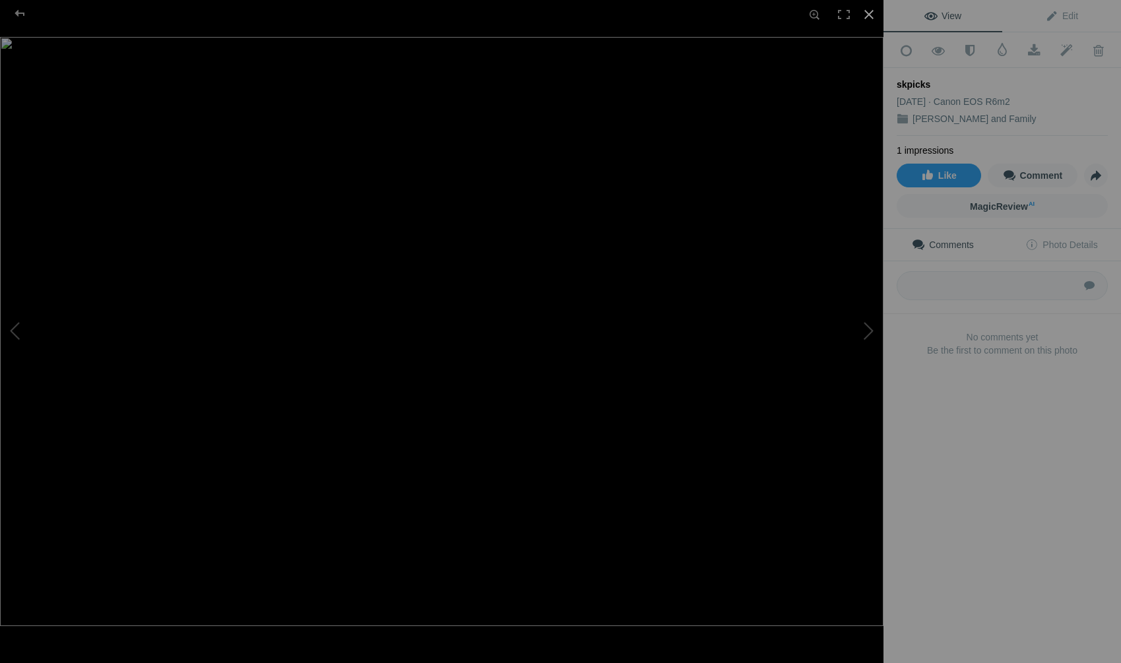
click at [872, 15] on div at bounding box center [868, 14] width 29 height 29
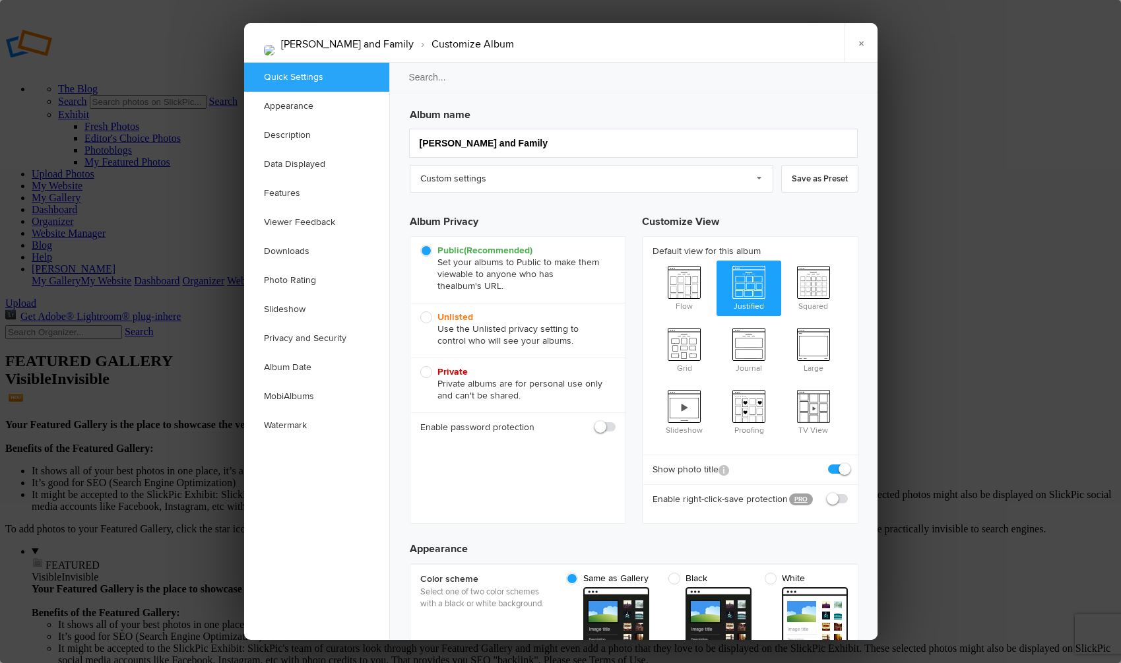
checkbox input "true"
click at [307, 424] on link "Watermark" at bounding box center [316, 425] width 145 height 29
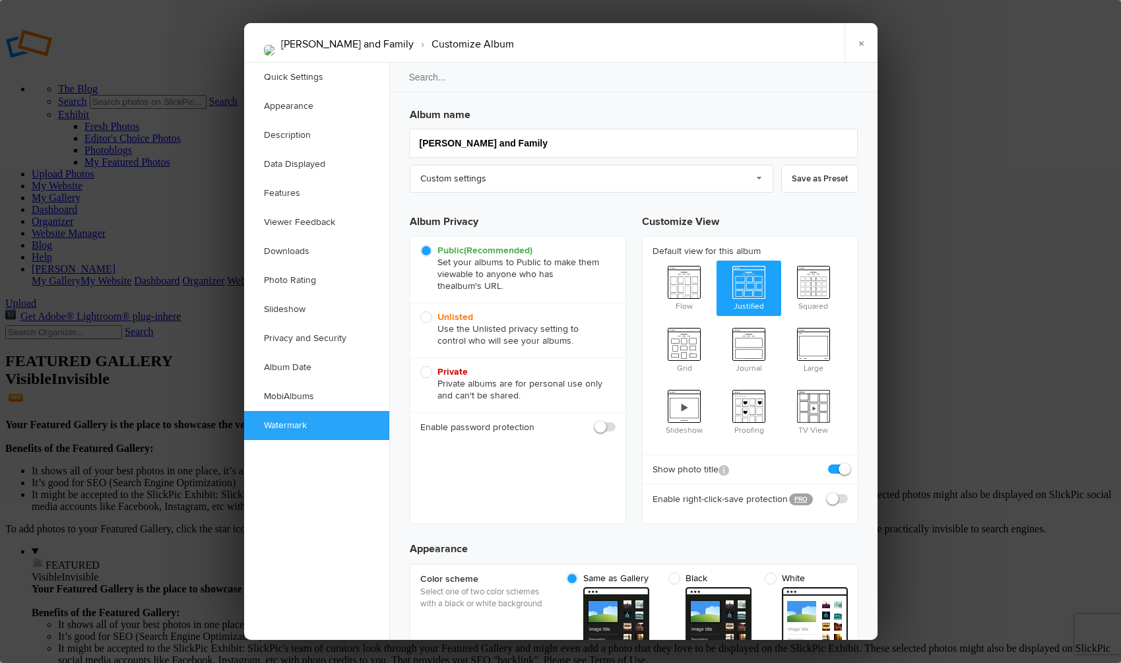
scroll to position [2803, 0]
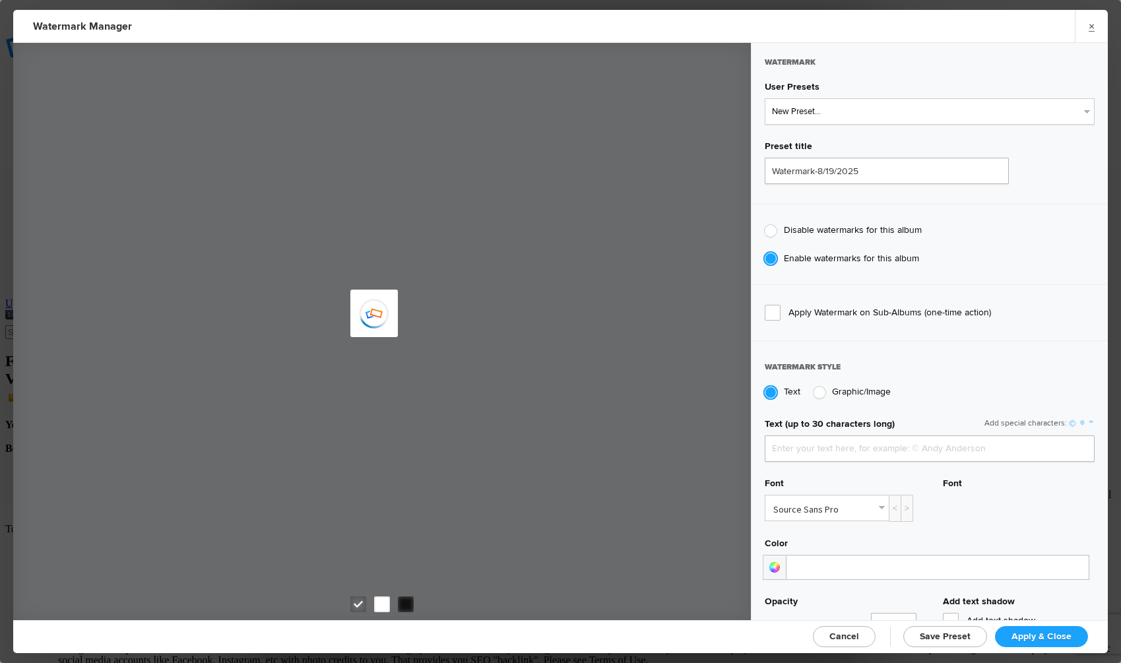
type input "Sean Kennedy"
type input "Watermark-1/4/2025"
type input "Sean Kennedy Photography"
type input "0.31"
type input "79"
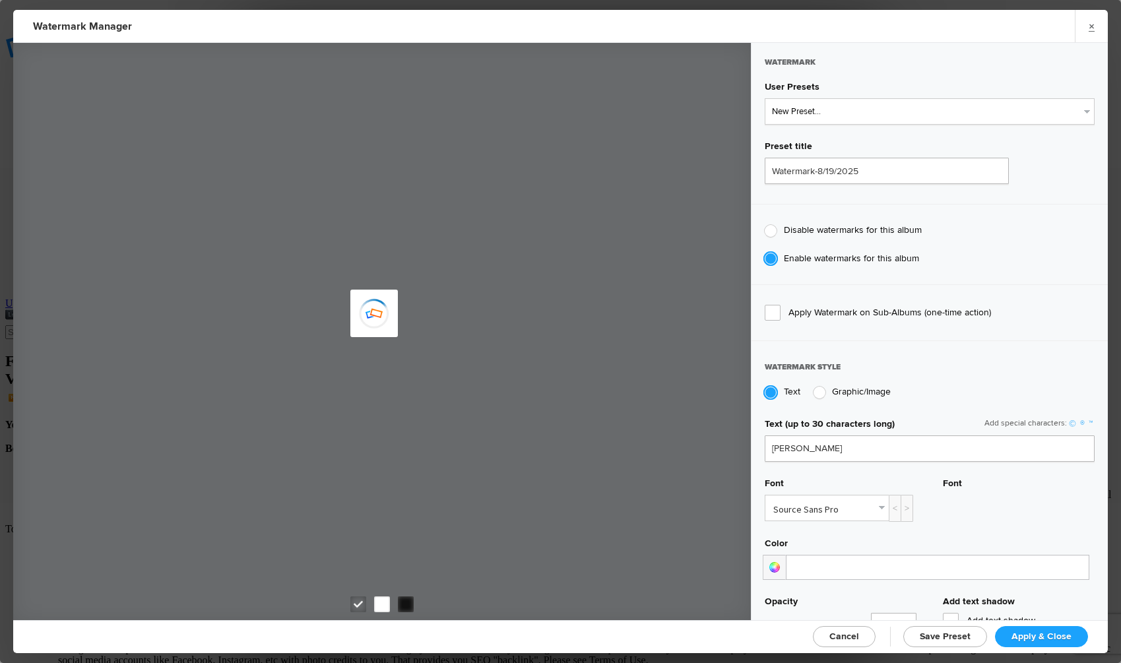
radio input "true"
type input "56"
radio input "false"
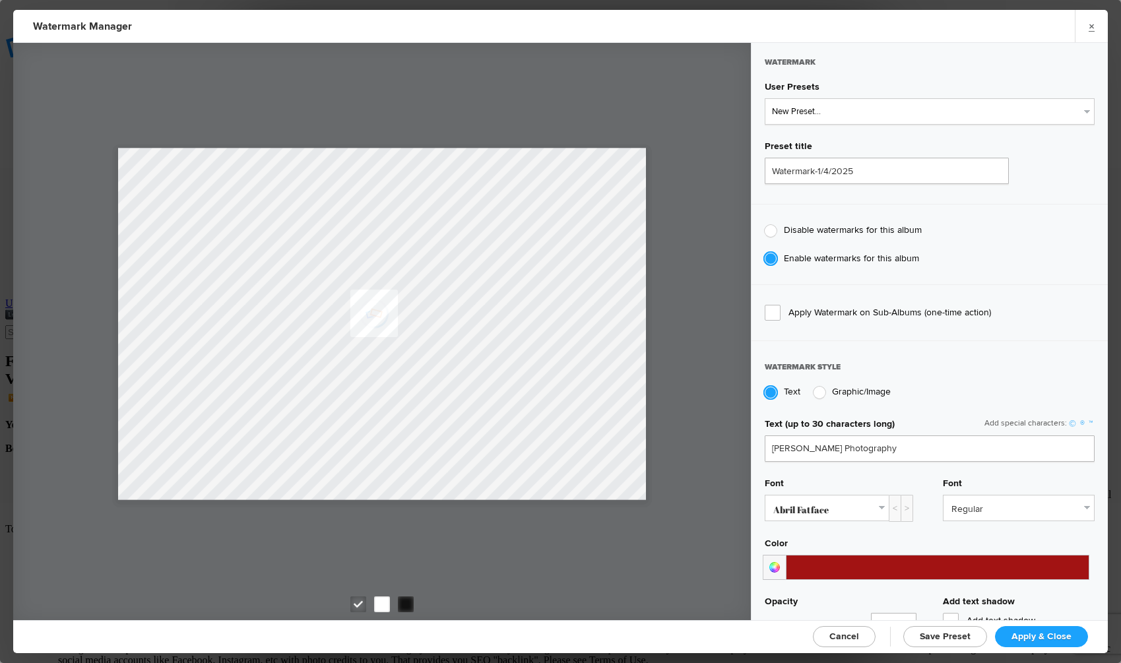
click at [771, 562] on div at bounding box center [774, 567] width 23 height 25
click at [829, 608] on div at bounding box center [840, 624] width 150 height 86
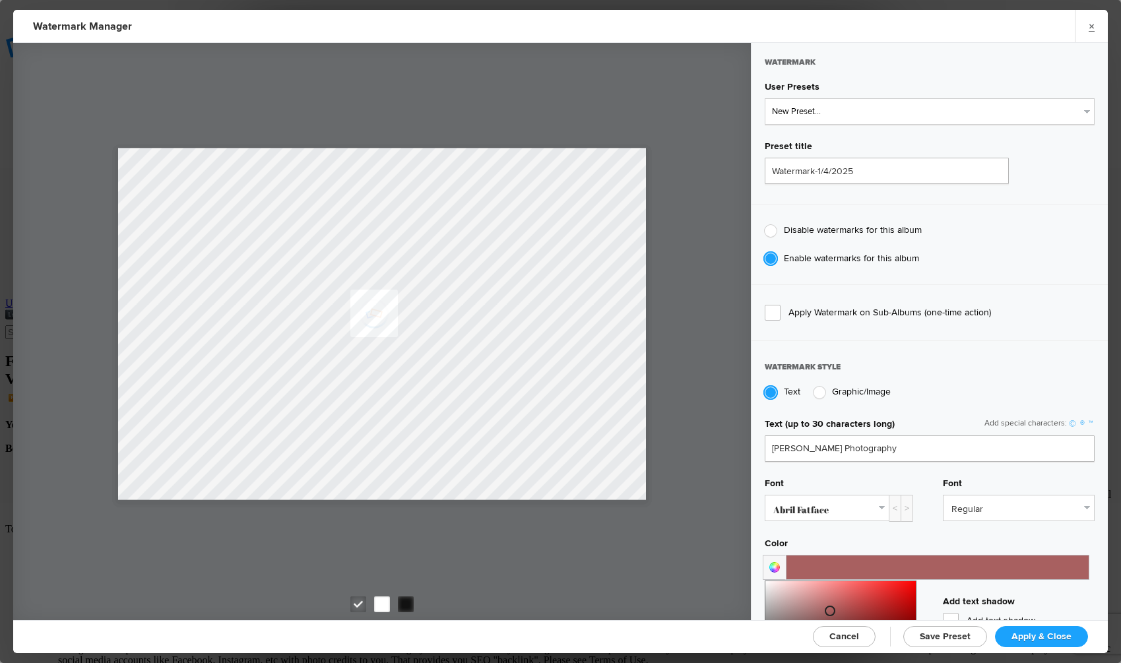
scroll to position [106, 0]
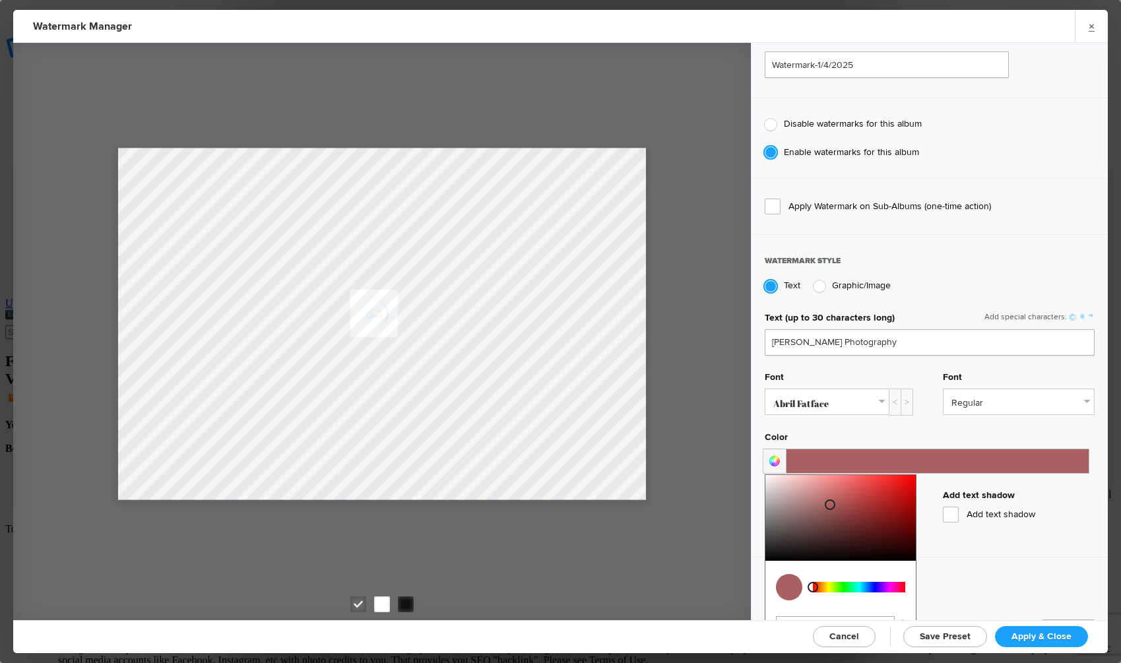
type input "#e1d3d3"
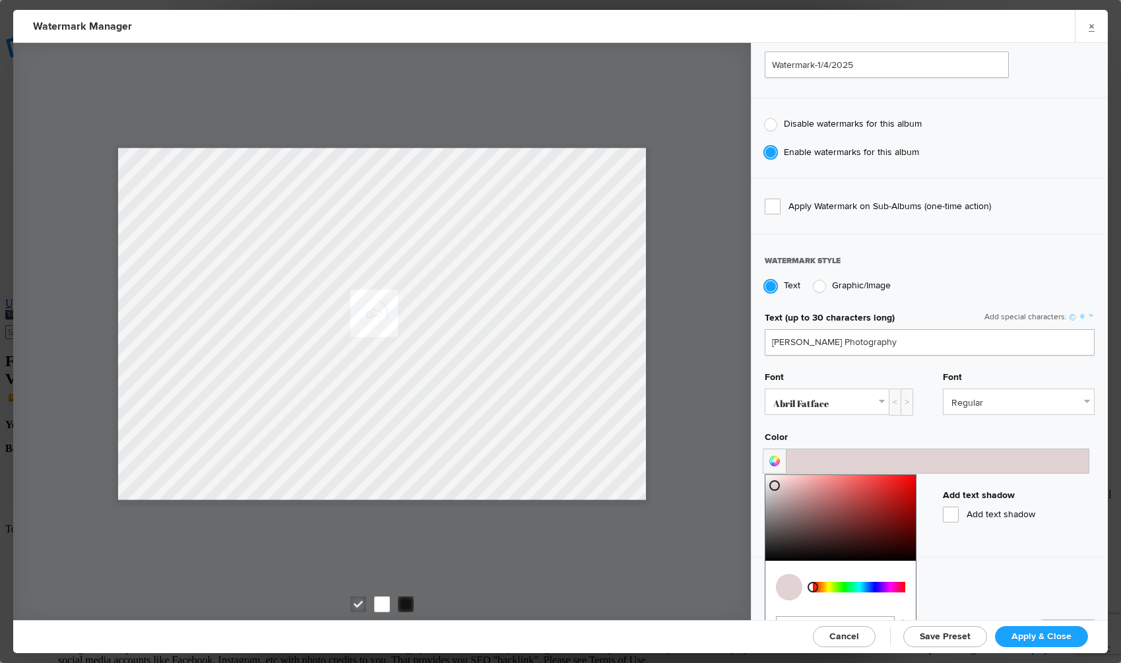
click at [775, 482] on div at bounding box center [840, 518] width 150 height 86
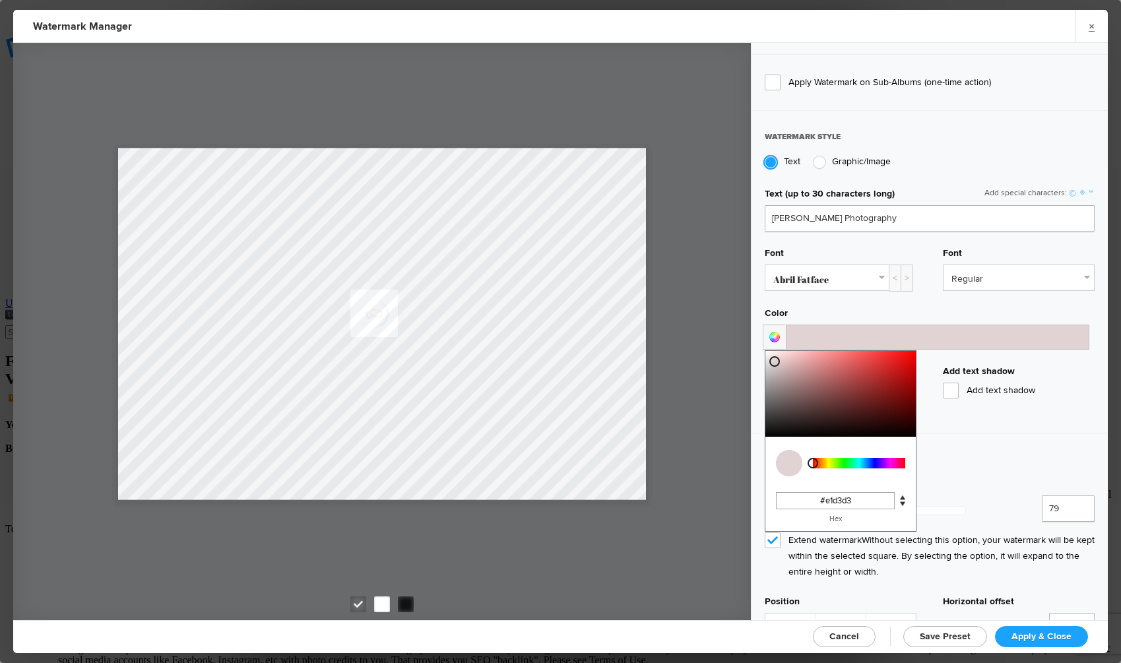
scroll to position [334, 0]
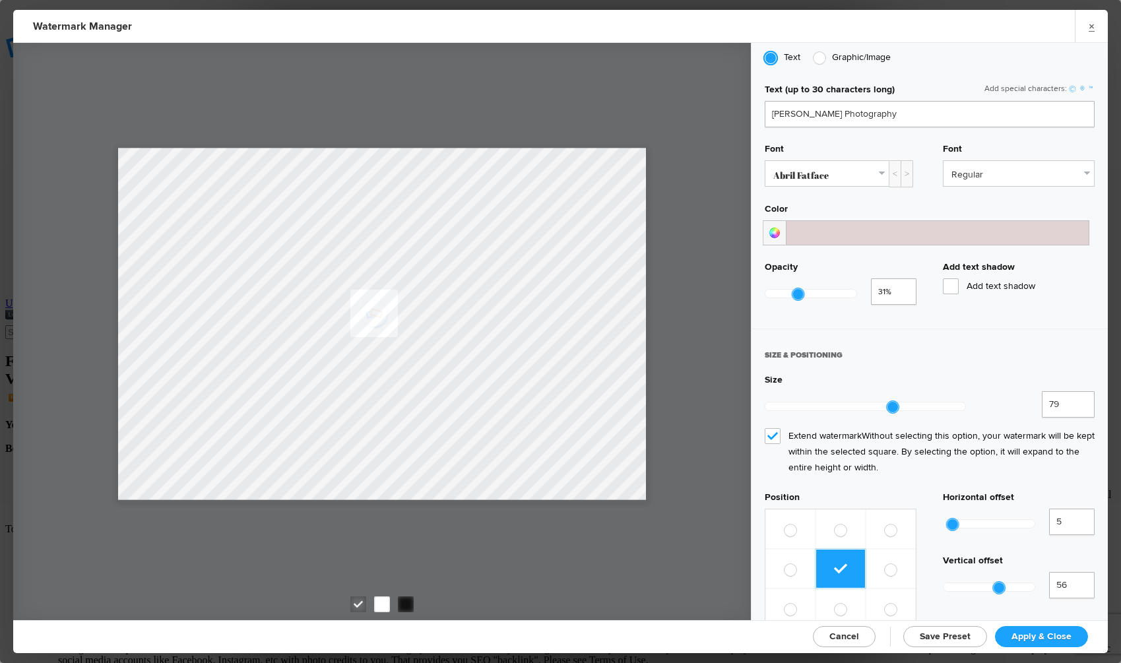
click at [840, 524] on span at bounding box center [841, 530] width 12 height 13
click at [835, 523] on input "radio" at bounding box center [834, 523] width 1 height 1
radio input "true"
click at [835, 563] on span at bounding box center [841, 569] width 12 height 13
click at [835, 563] on input "radio" at bounding box center [834, 563] width 1 height 1
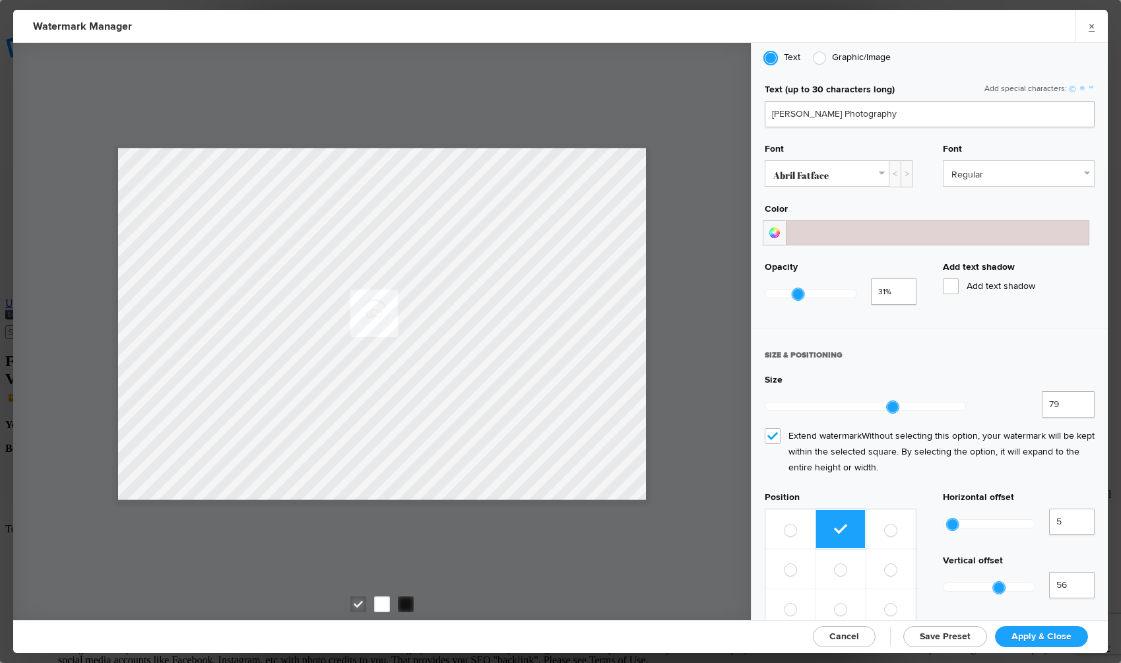
radio input "true"
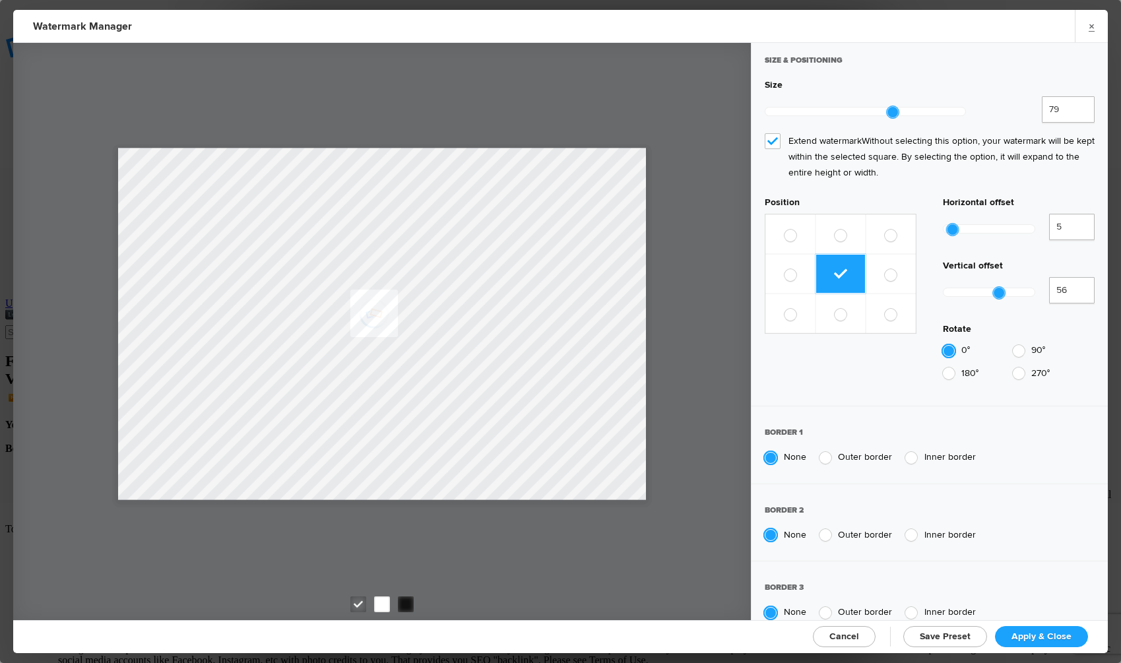
scroll to position [205, 0]
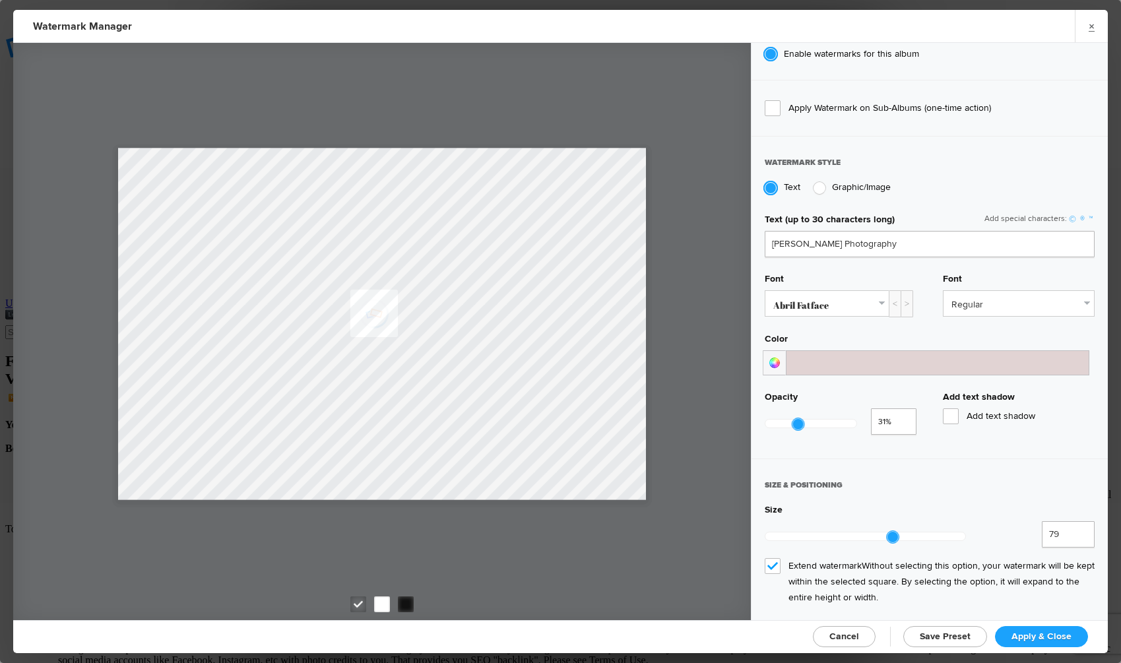
click at [875, 300] on link "Abril Fatface" at bounding box center [826, 303] width 123 height 25
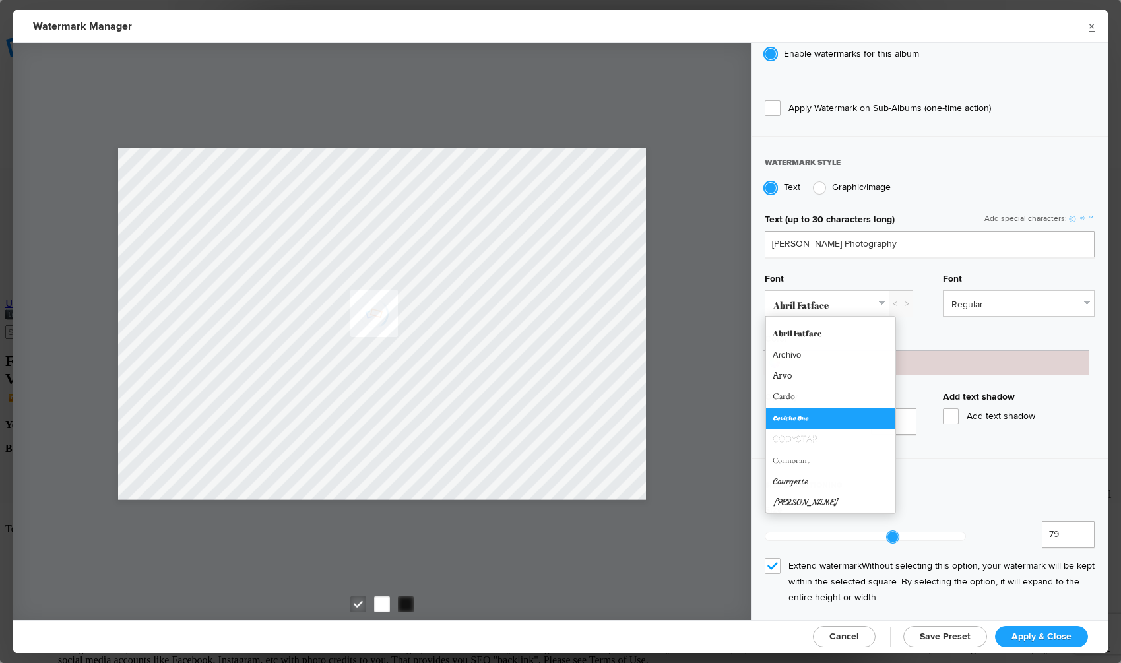
click at [808, 413] on link "Ceviche One" at bounding box center [830, 418] width 129 height 21
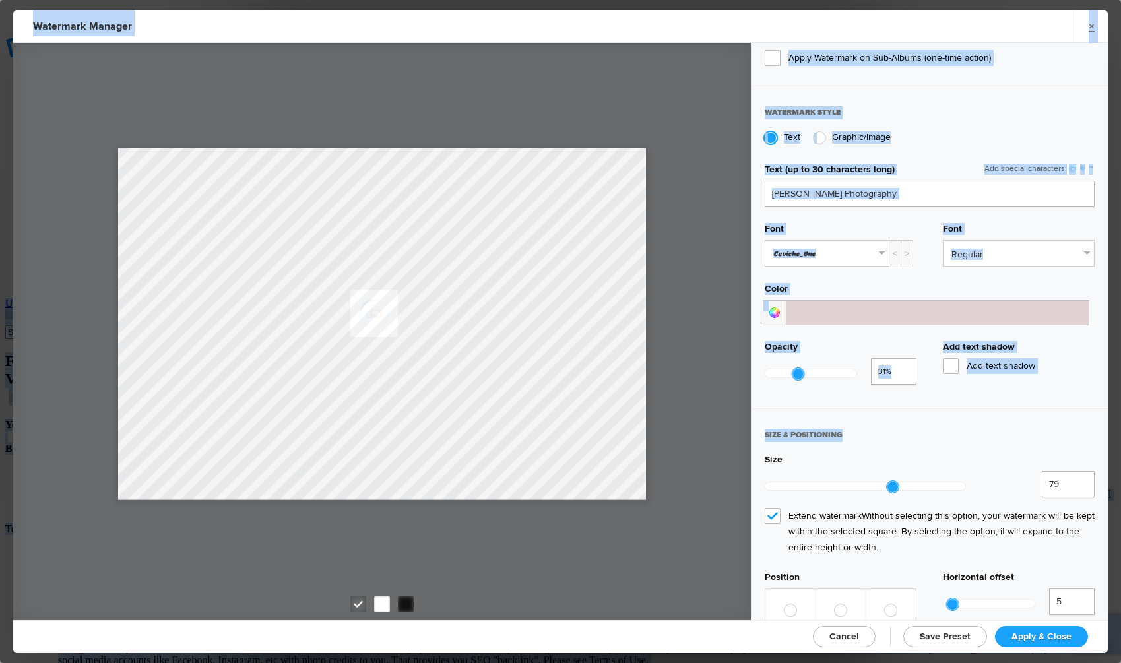
click at [1053, 632] on span "Apply & Close" at bounding box center [1041, 636] width 60 height 11
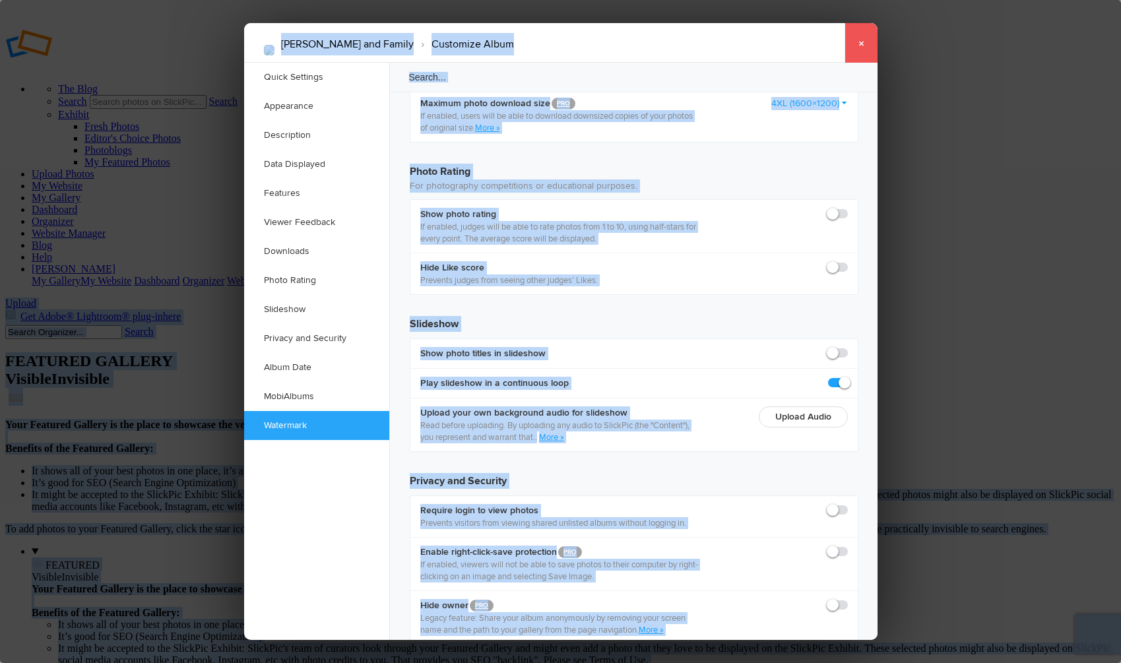
click at [858, 45] on link "×" at bounding box center [860, 43] width 33 height 40
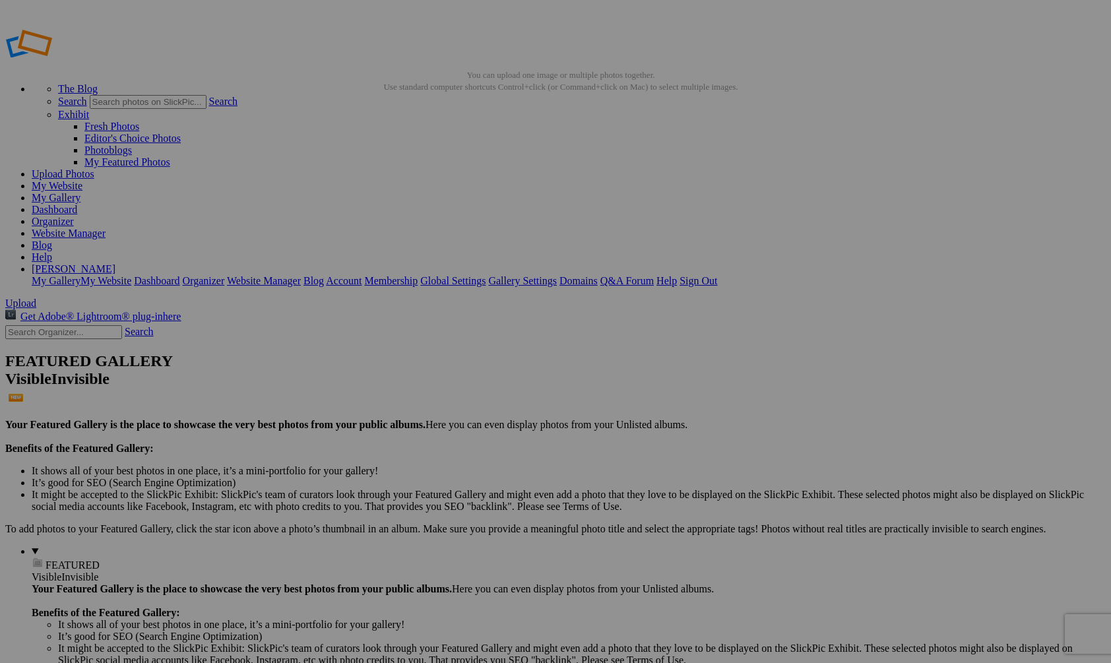
click at [381, 197] on img at bounding box center [367, 197] width 99 height 66
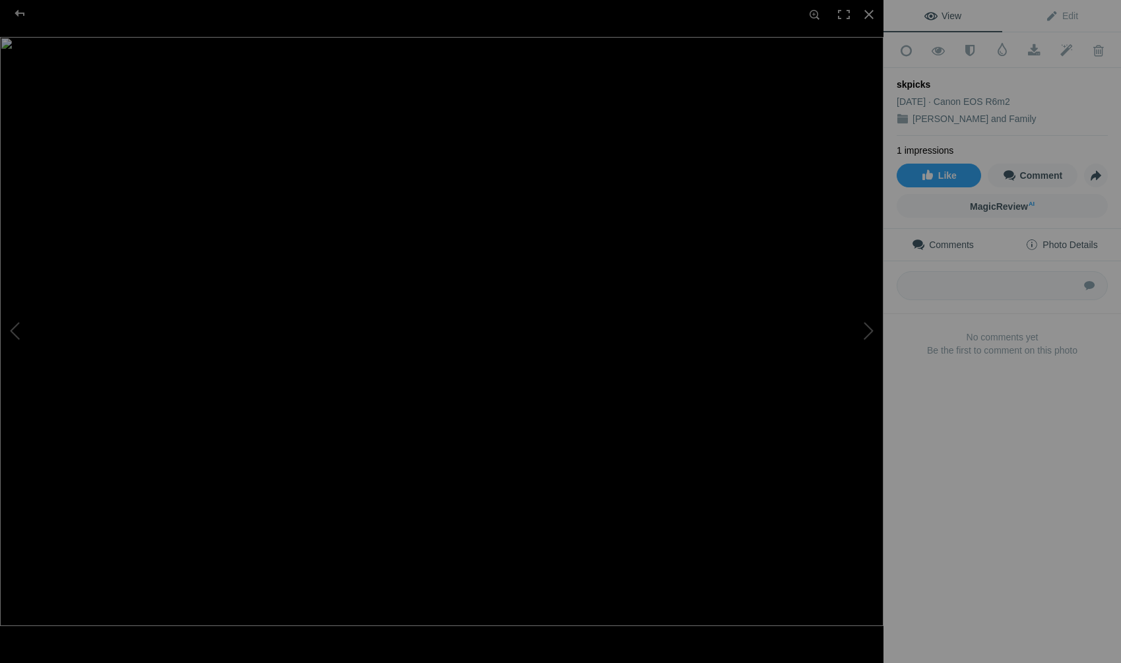
click at [1057, 239] on span "Photo Details" at bounding box center [1061, 244] width 72 height 11
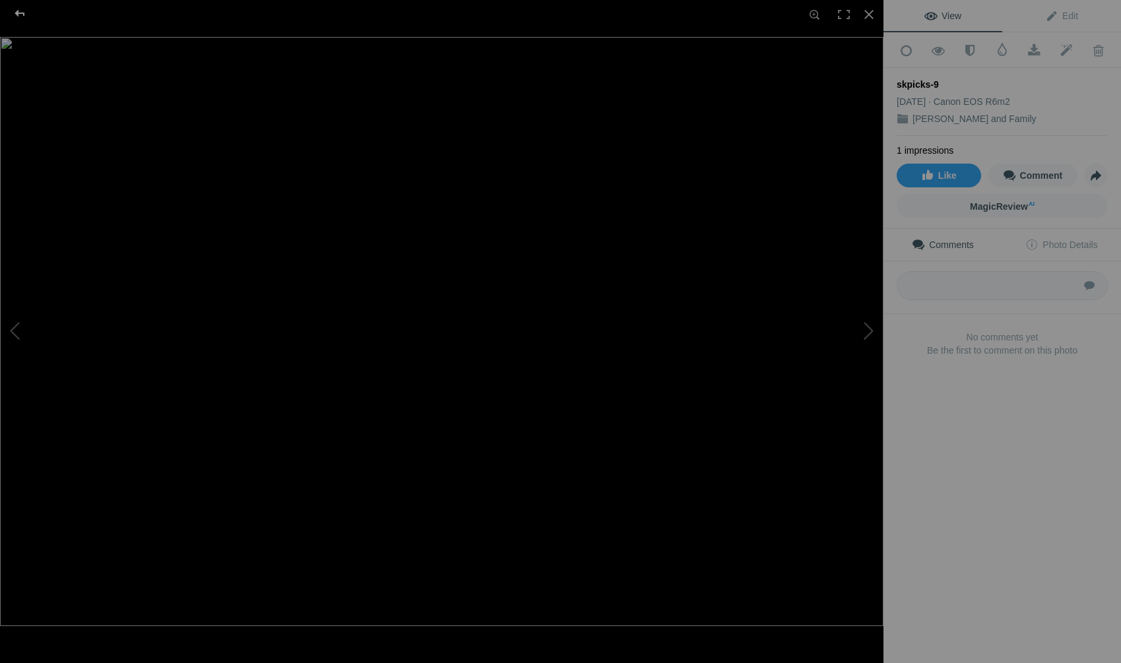
click at [18, 11] on div at bounding box center [20, 13] width 48 height 26
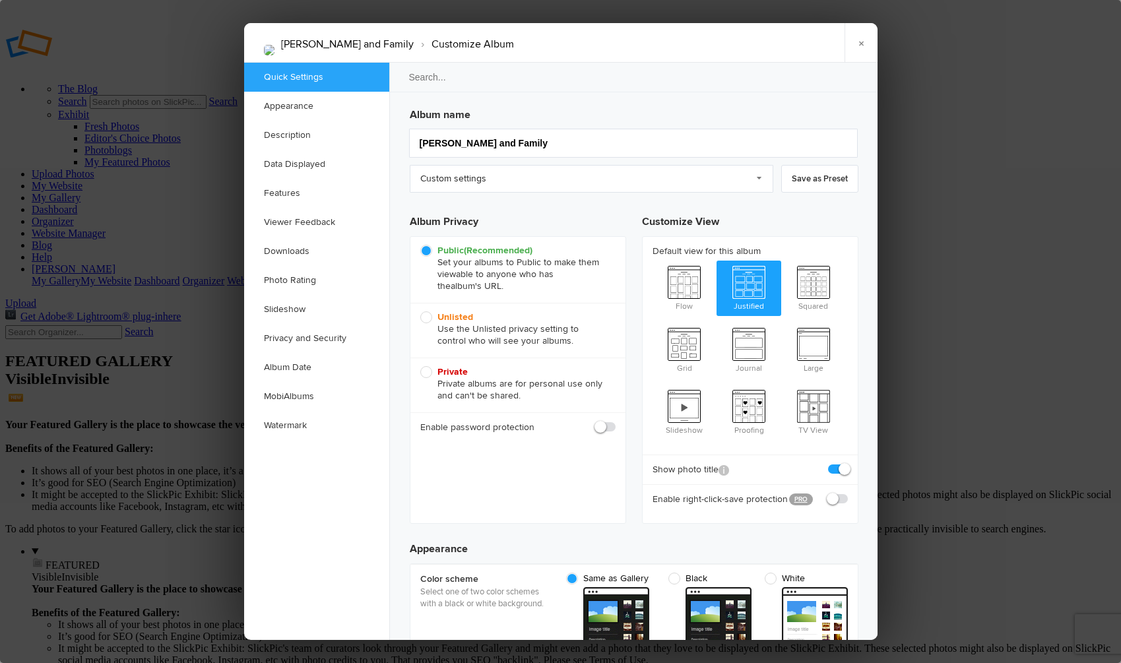
checkbox input "true"
click at [321, 340] on link "Privacy and Security" at bounding box center [316, 338] width 145 height 29
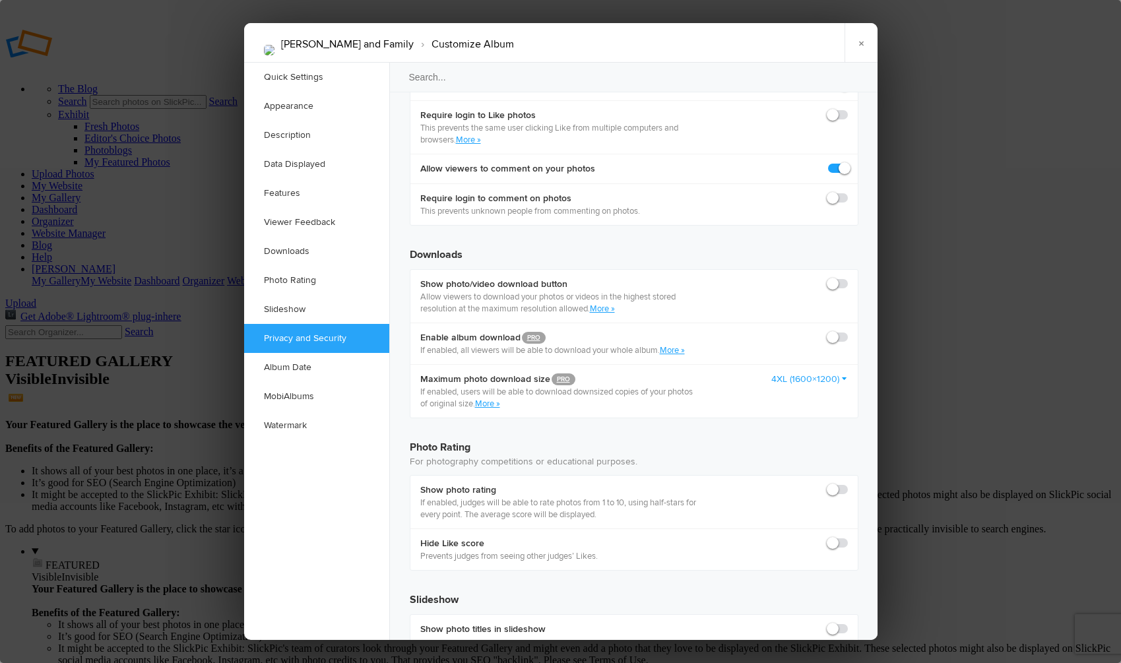
scroll to position [2547, 0]
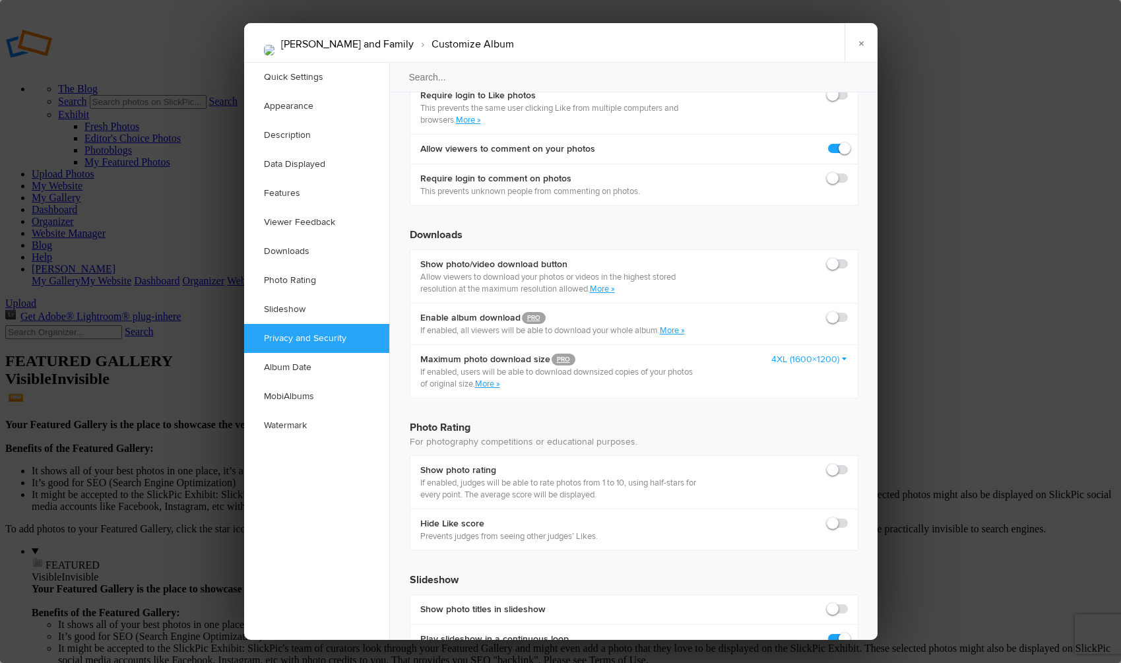
checkbox input "true"
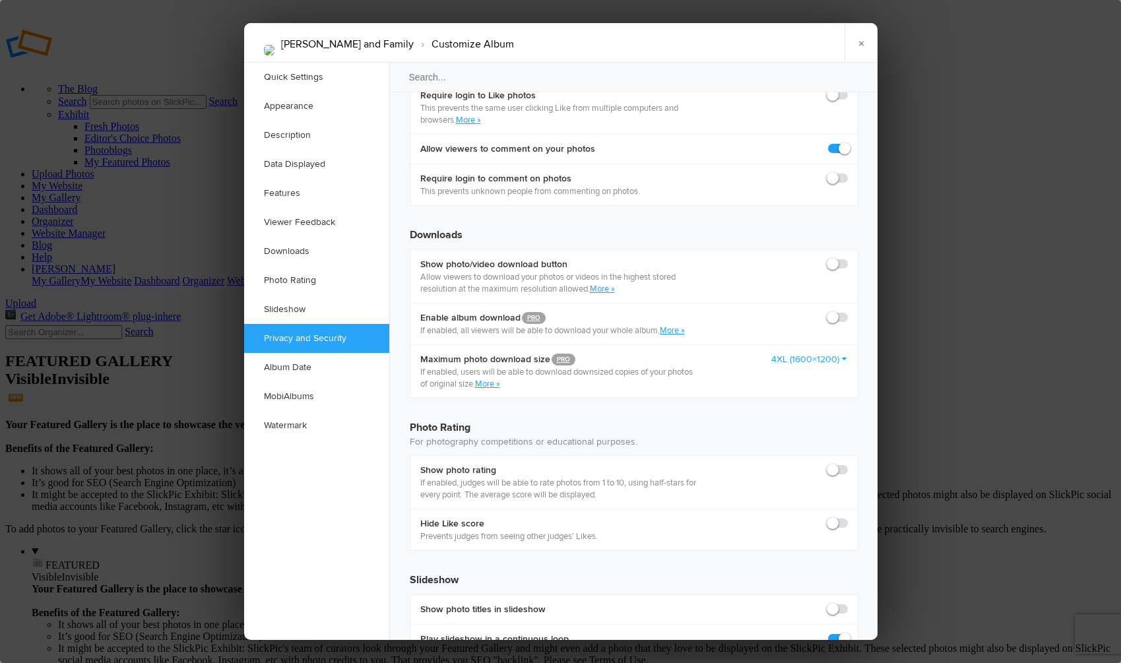
checkbox input "true"
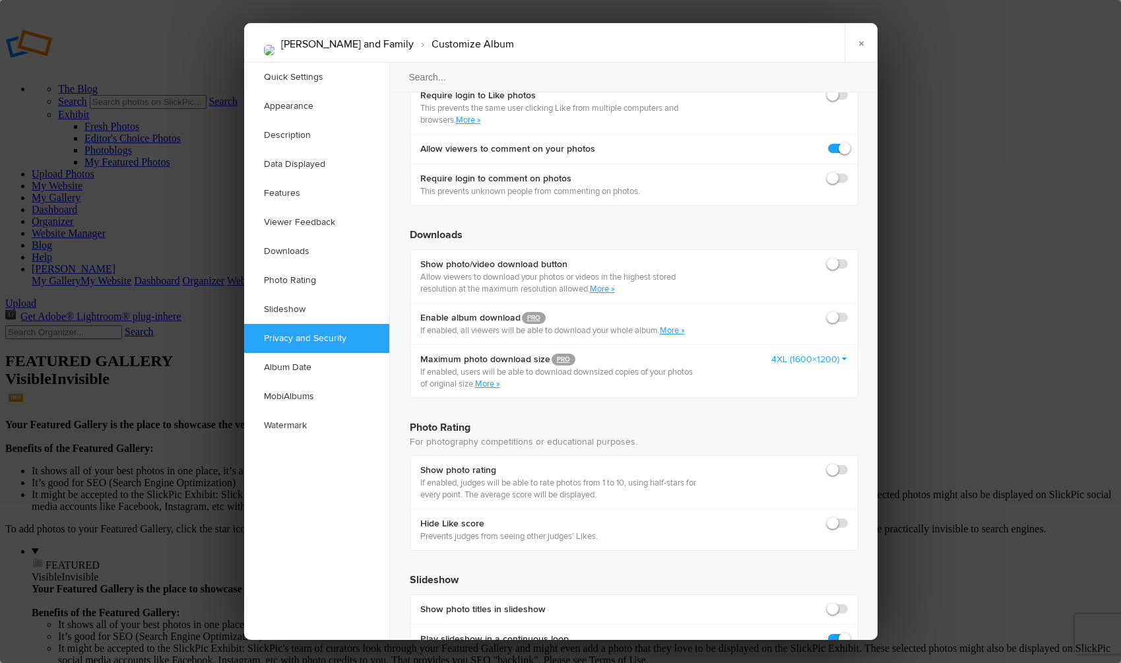
checkbox input "true"
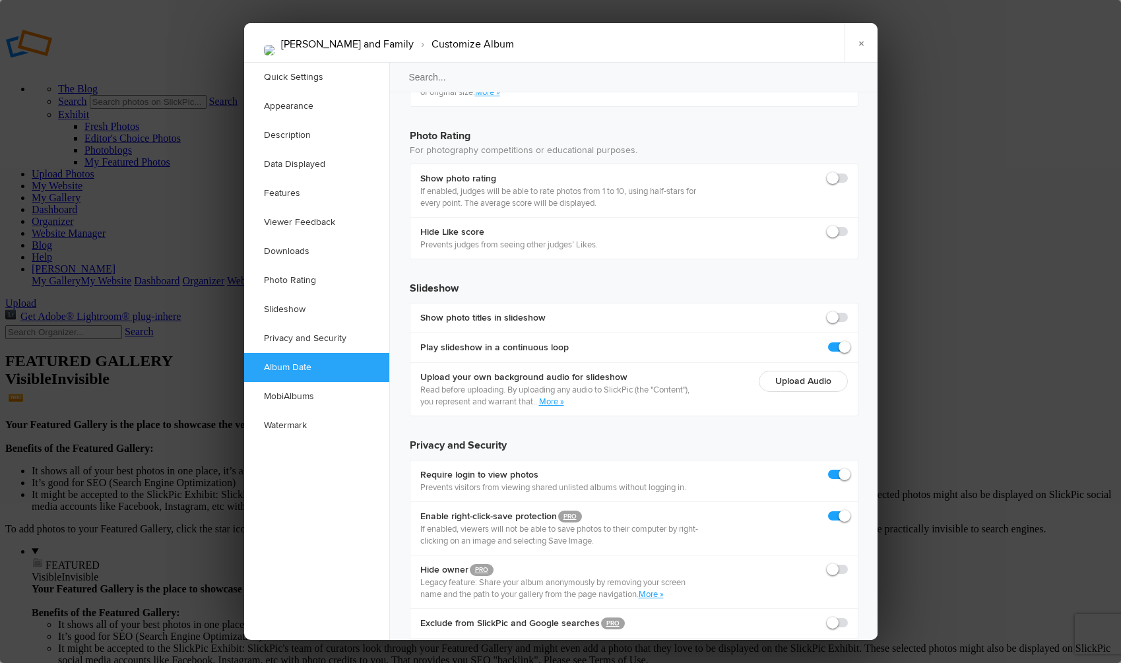
scroll to position [2816, 0]
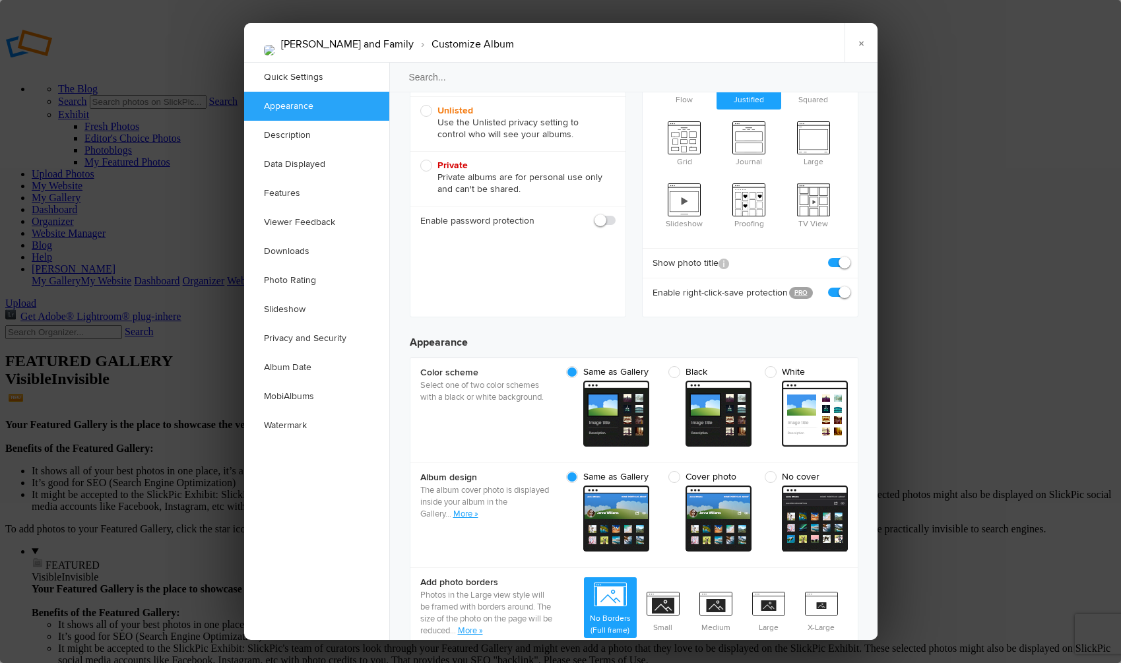
scroll to position [0, 0]
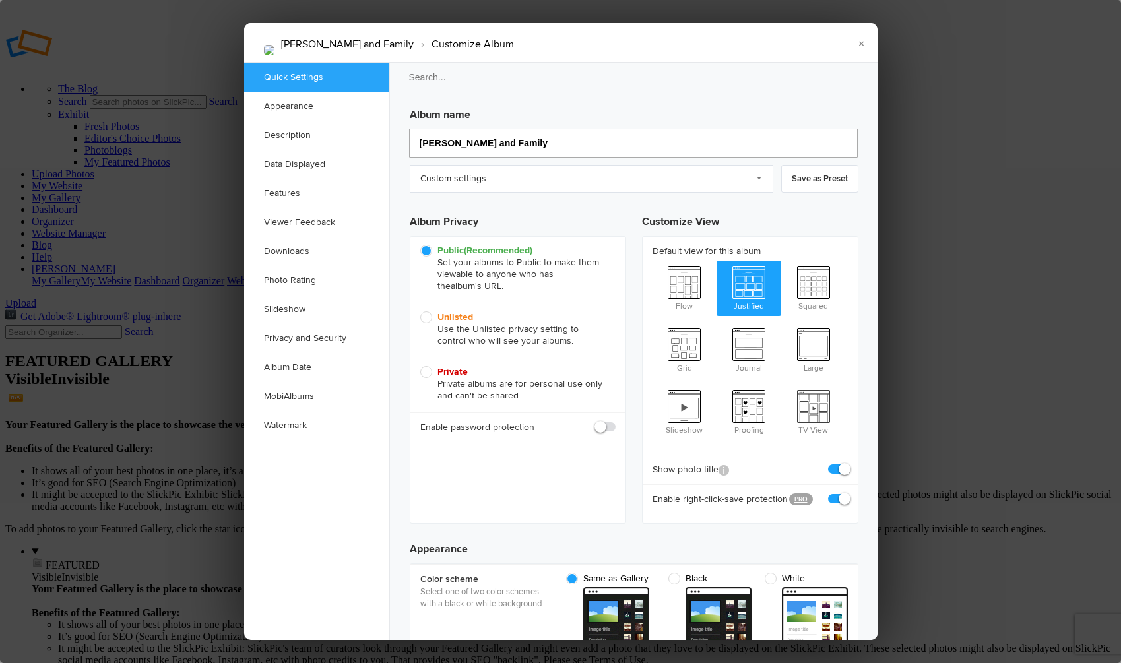
click at [445, 143] on input "[PERSON_NAME] and Family" at bounding box center [633, 143] width 449 height 29
type input "Jenand Family"
type input "Jenniferand Family"
type input "Jennifeand Family"
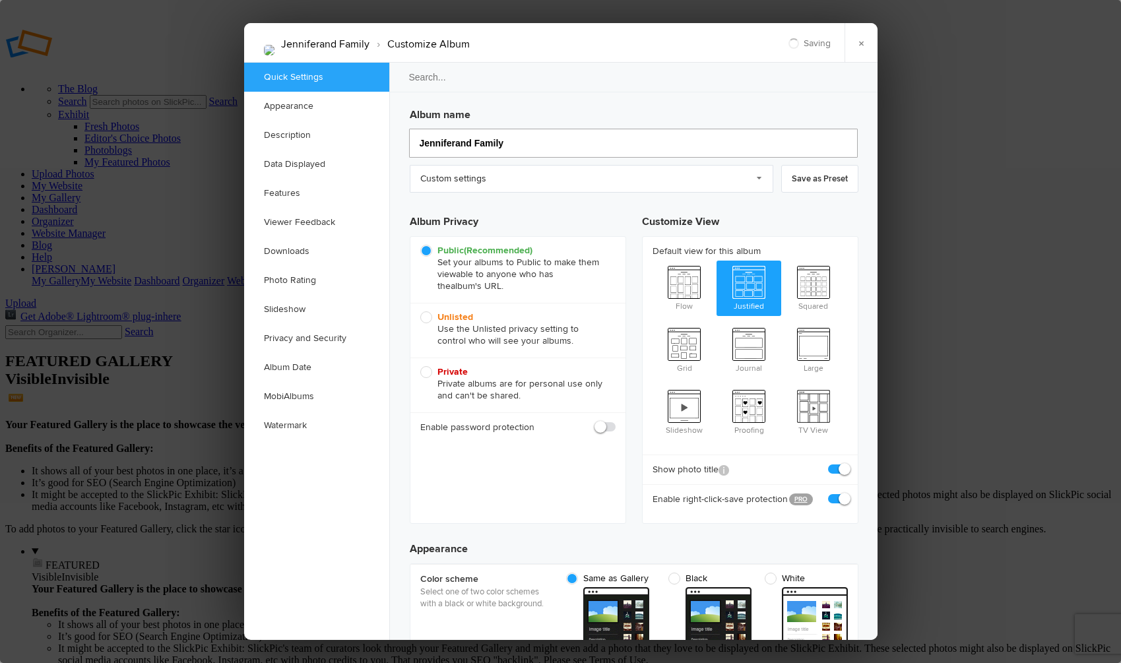
type input "[PERSON_NAME] and Family"
click at [861, 42] on link "×" at bounding box center [860, 43] width 33 height 40
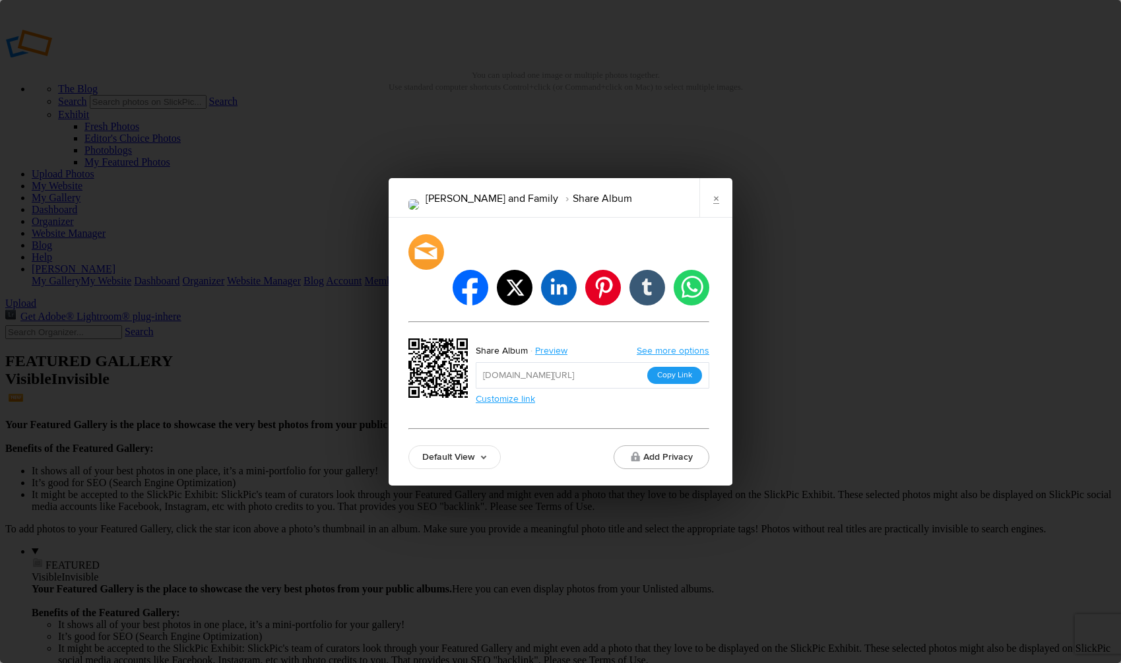
click at [678, 367] on button "Copy Link" at bounding box center [674, 375] width 55 height 17
